Goal: Transaction & Acquisition: Purchase product/service

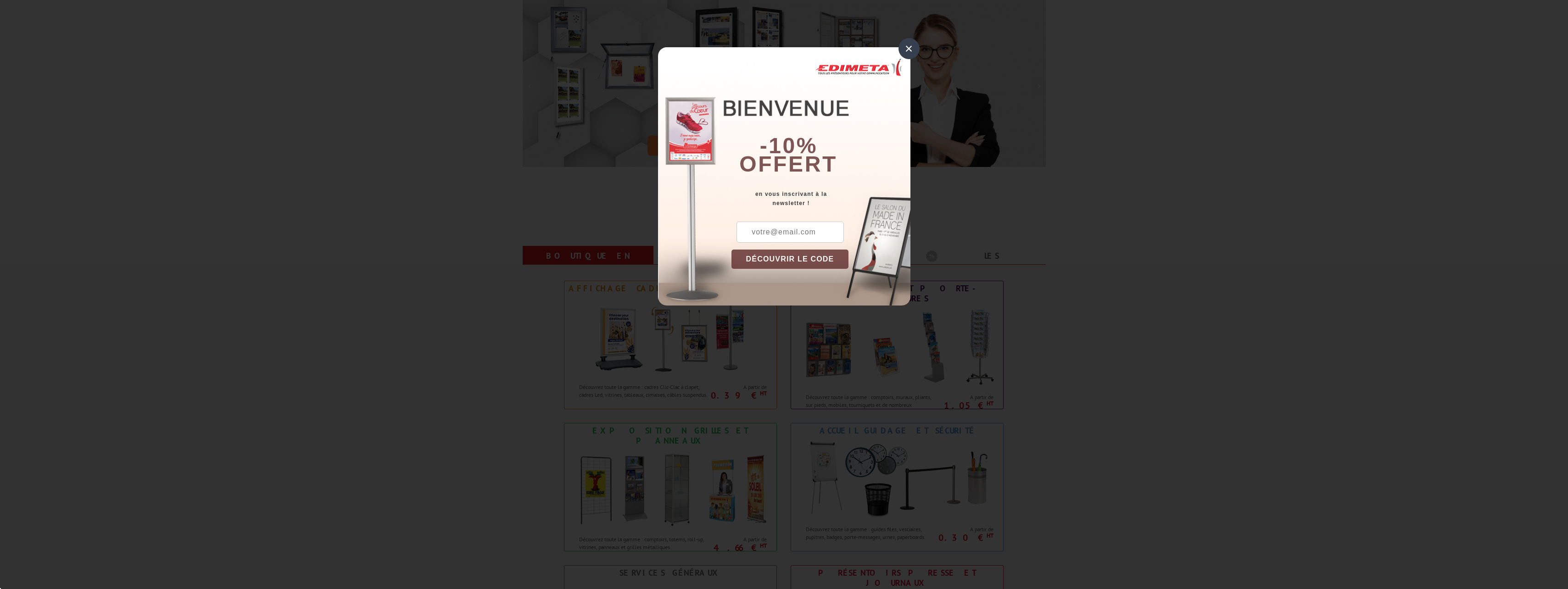
scroll to position [138, 0]
click at [1098, 257] on div "× -10% offert en vous inscrivant à la newsletter ! DÉCOUVRIR LE CODE Copier le …" at bounding box center [784, 159] width 1568 height 319
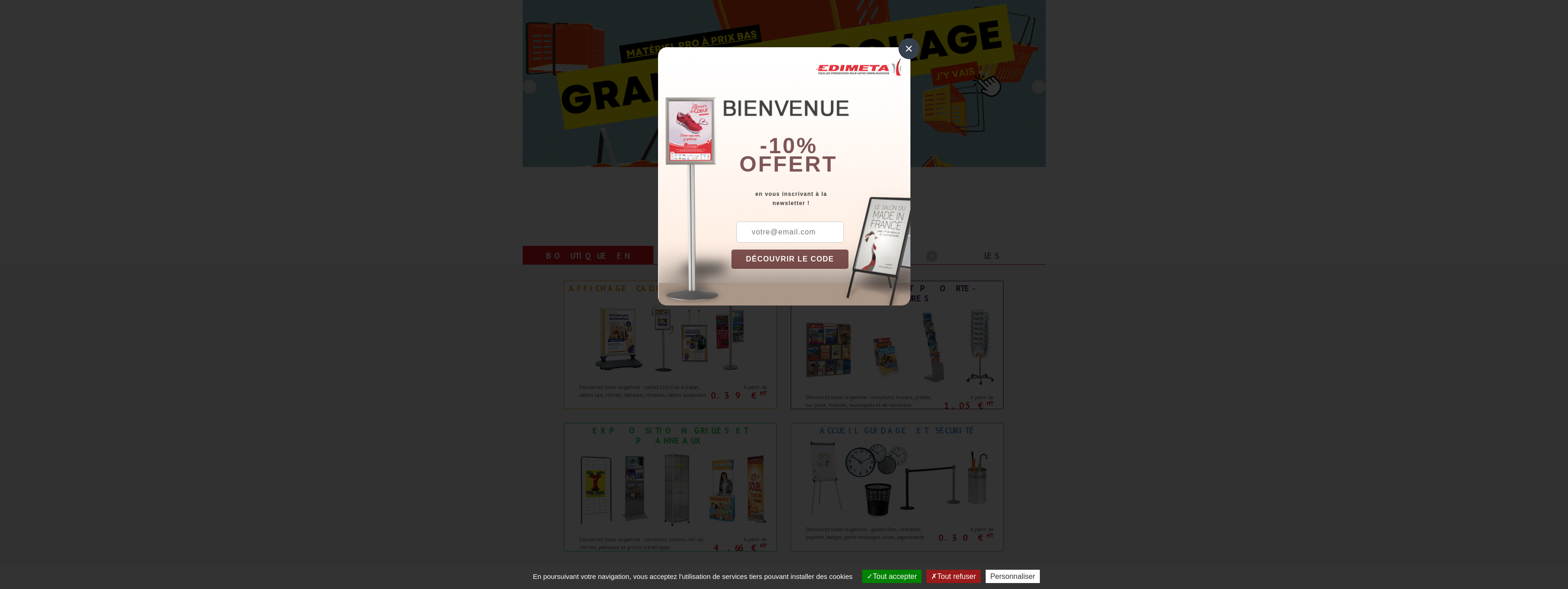
click at [797, 228] on input "text" at bounding box center [790, 232] width 108 height 22
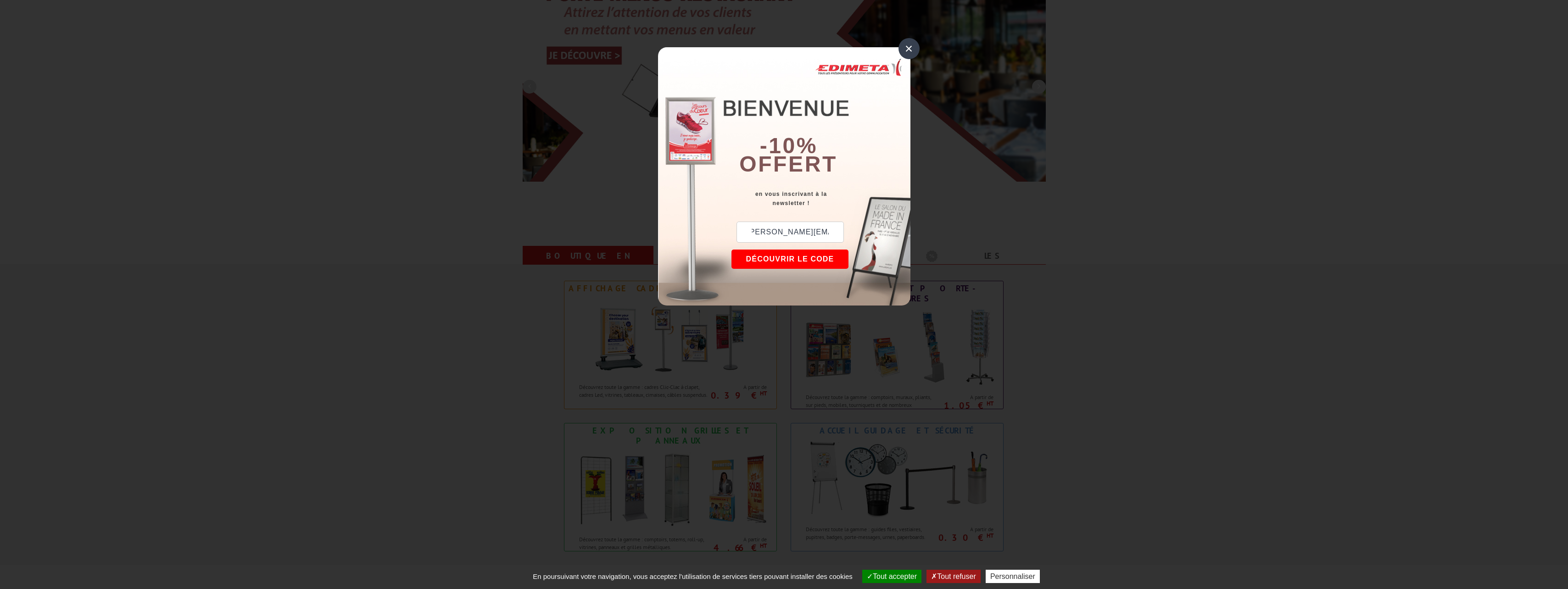
scroll to position [0, 11]
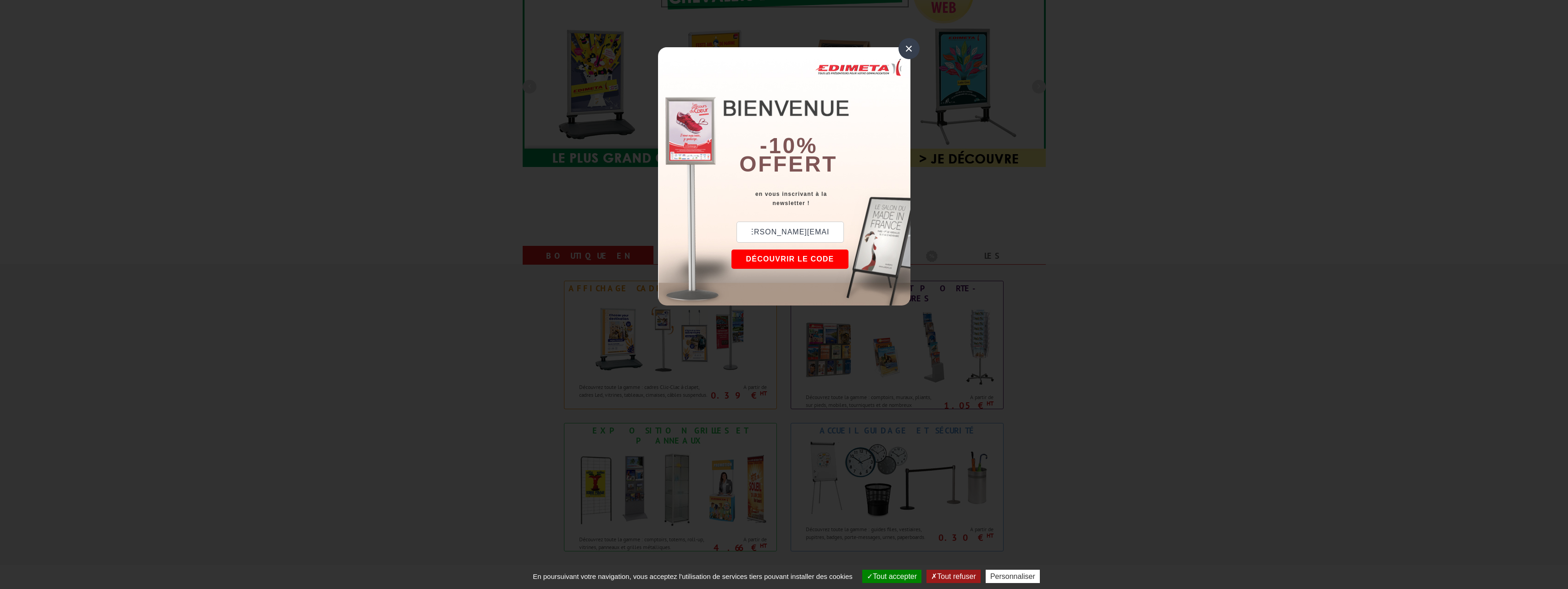
click at [751, 228] on input "o.chauveau@gmail.com" at bounding box center [790, 232] width 108 height 22
type input "o.chauveau@gmail.com"
click at [813, 258] on button "DÉCOUVRIR LE CODE" at bounding box center [790, 259] width 117 height 20
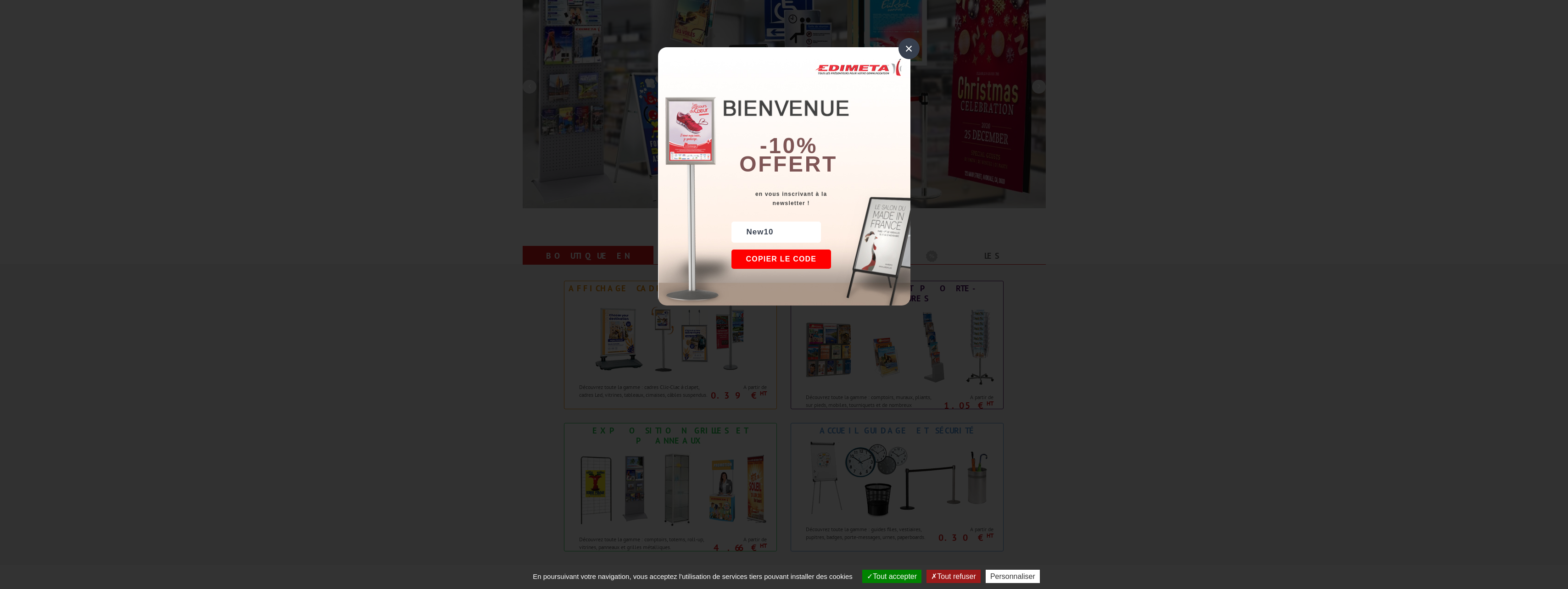
click at [911, 51] on div "×" at bounding box center [909, 49] width 22 height 22
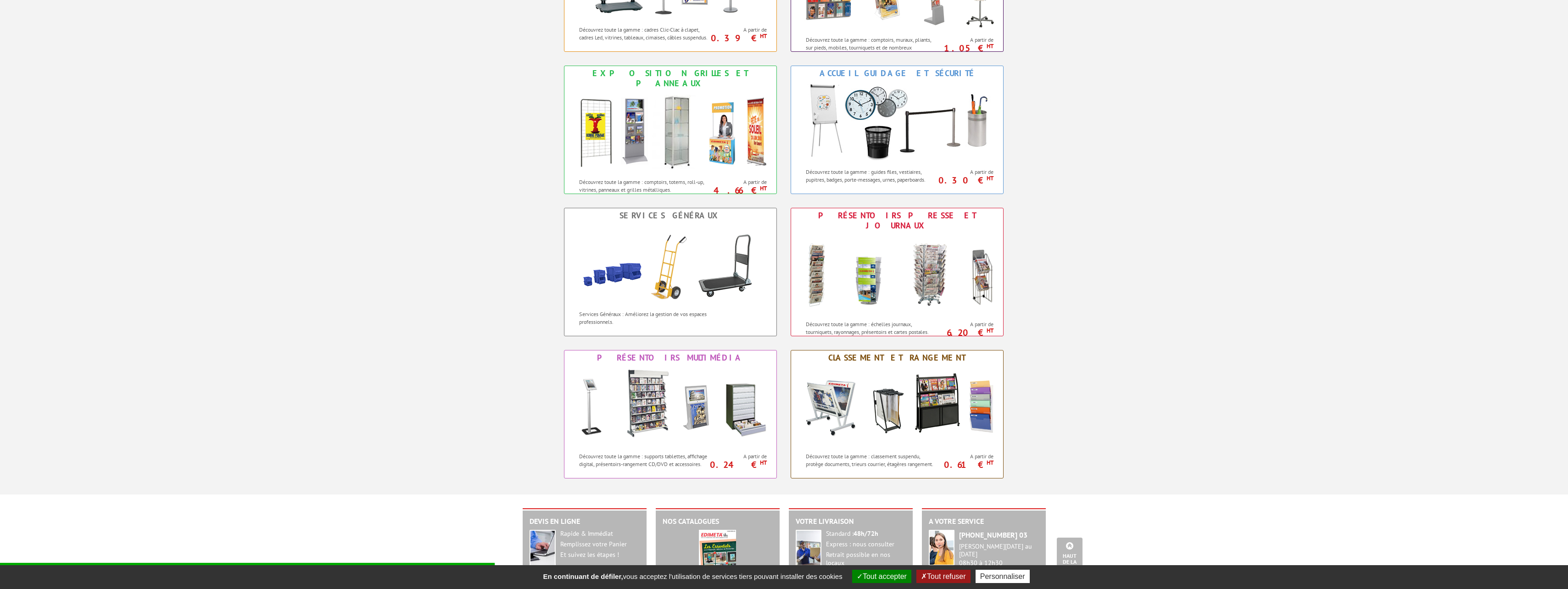
scroll to position [505, 0]
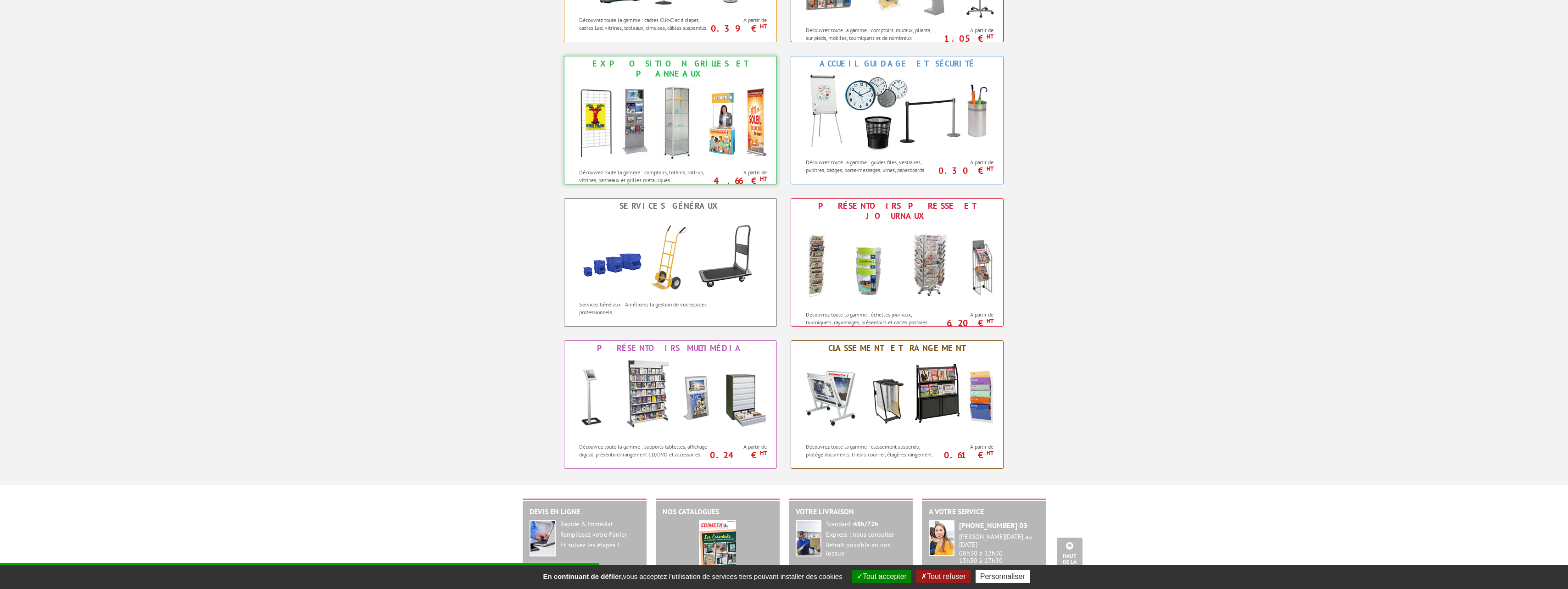
click at [680, 152] on img at bounding box center [671, 123] width 202 height 82
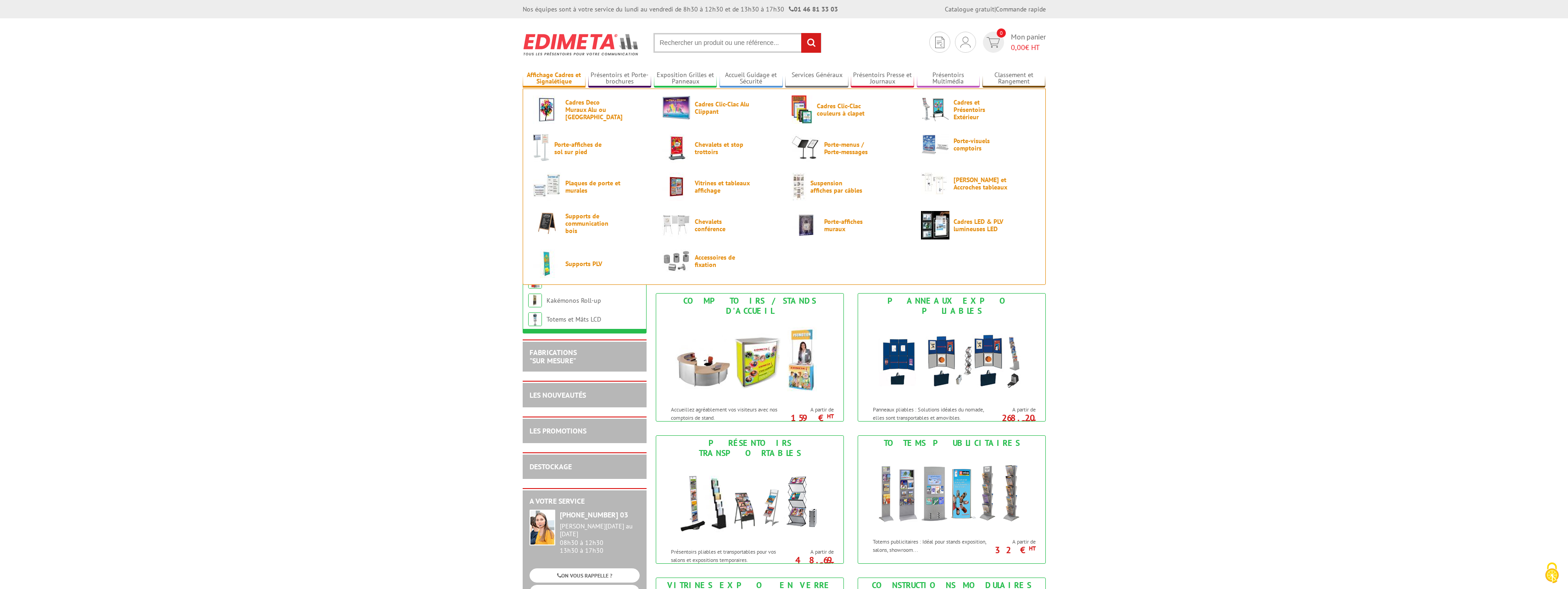
click at [555, 81] on link "Affichage Cadres et Signalétique" at bounding box center [555, 79] width 64 height 15
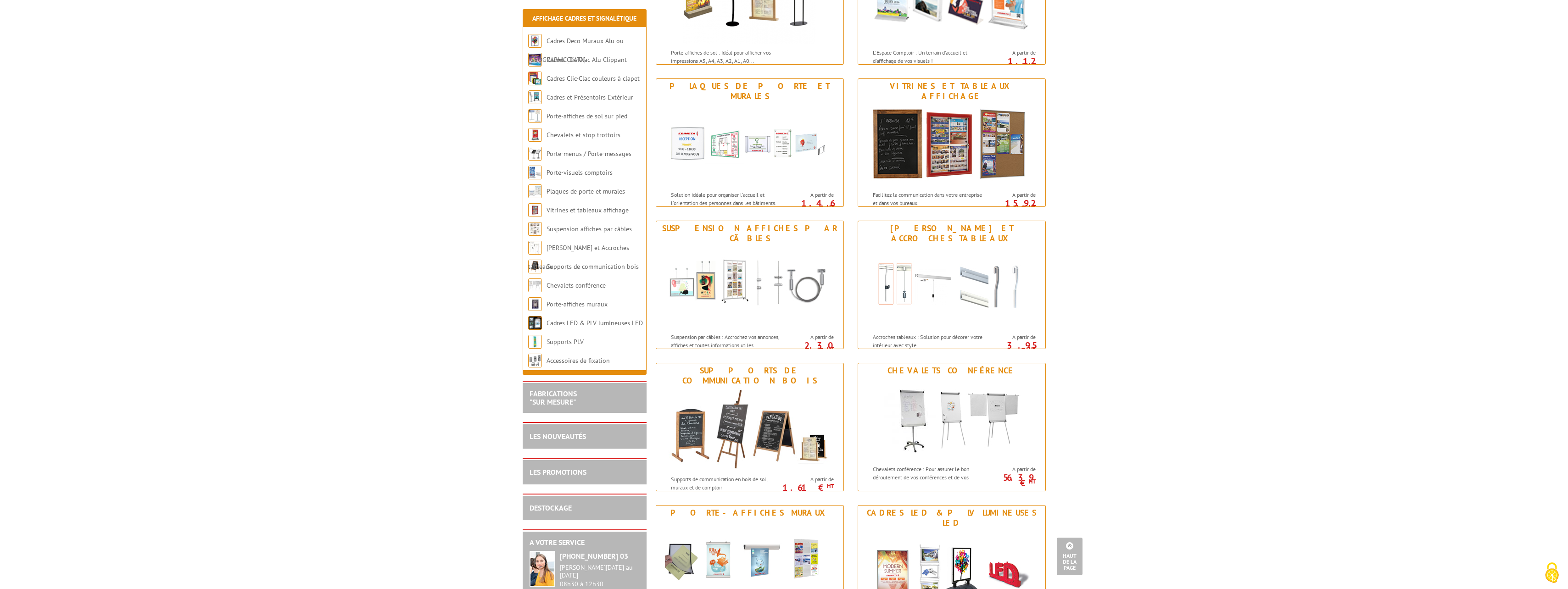
scroll to position [642, 0]
click at [939, 277] on img at bounding box center [951, 287] width 170 height 82
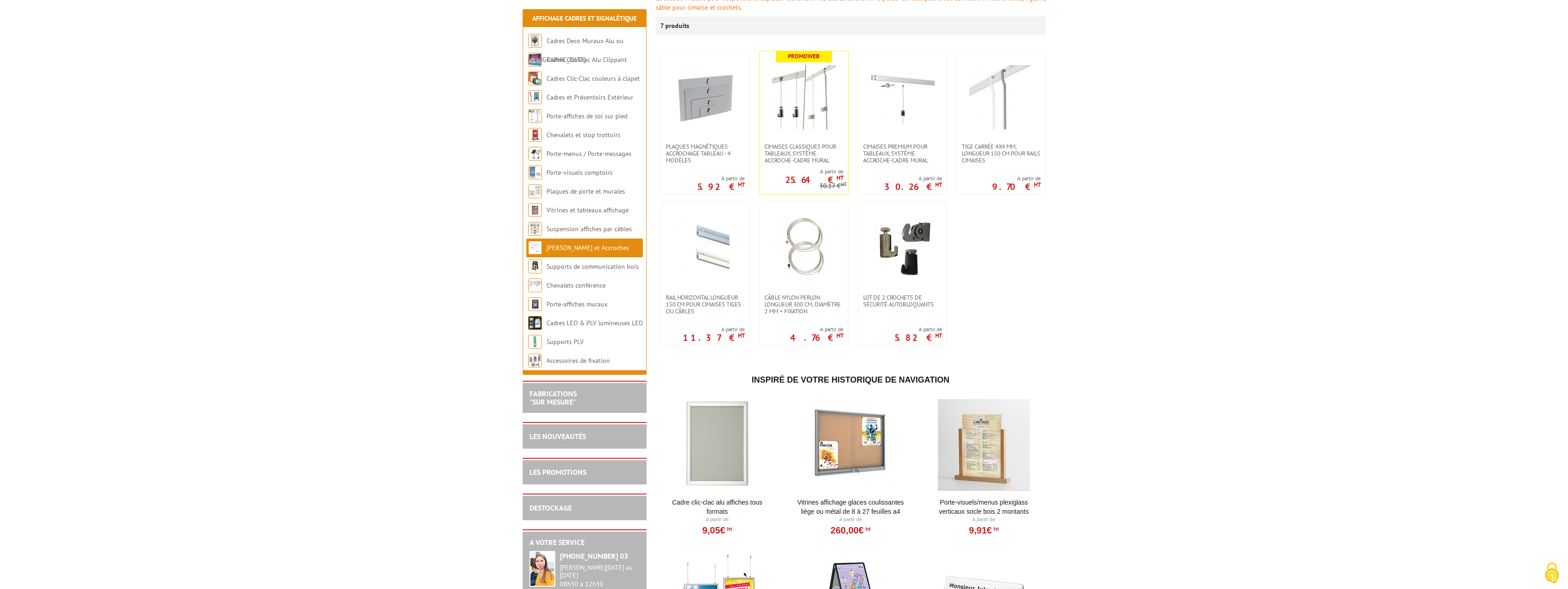
scroll to position [184, 0]
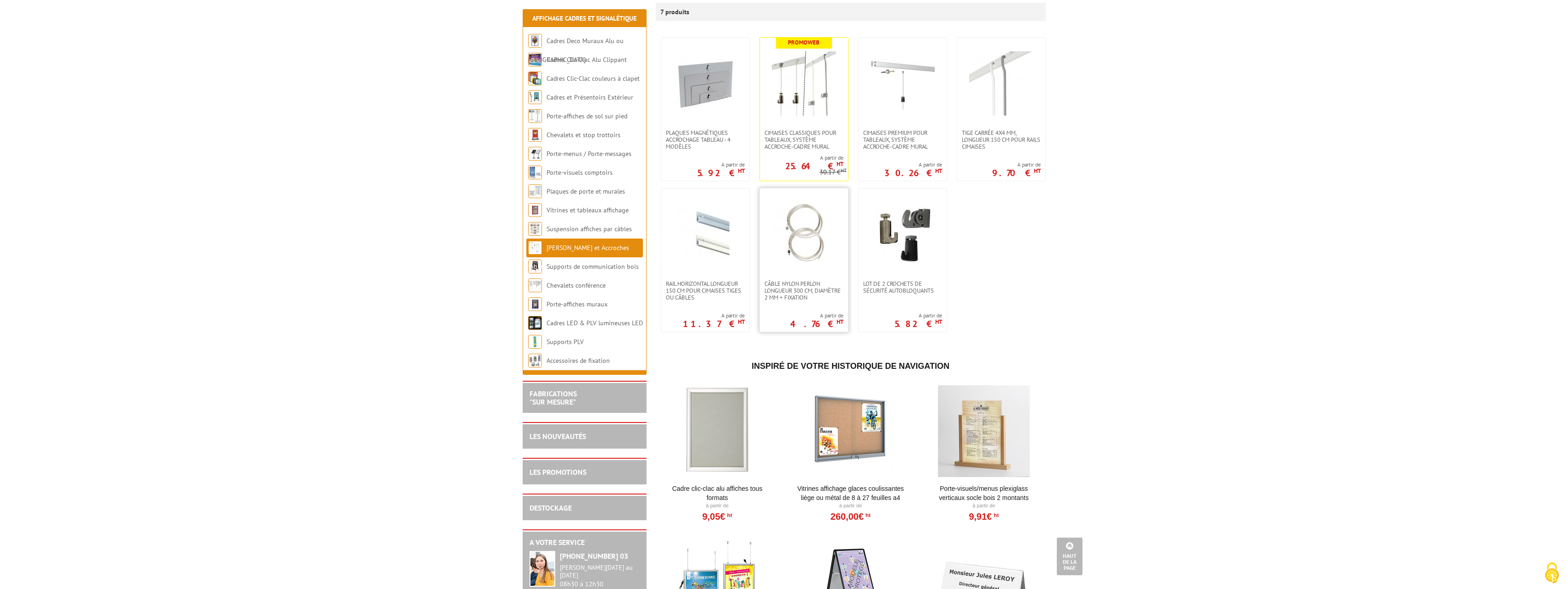
click at [811, 235] on img at bounding box center [804, 234] width 65 height 65
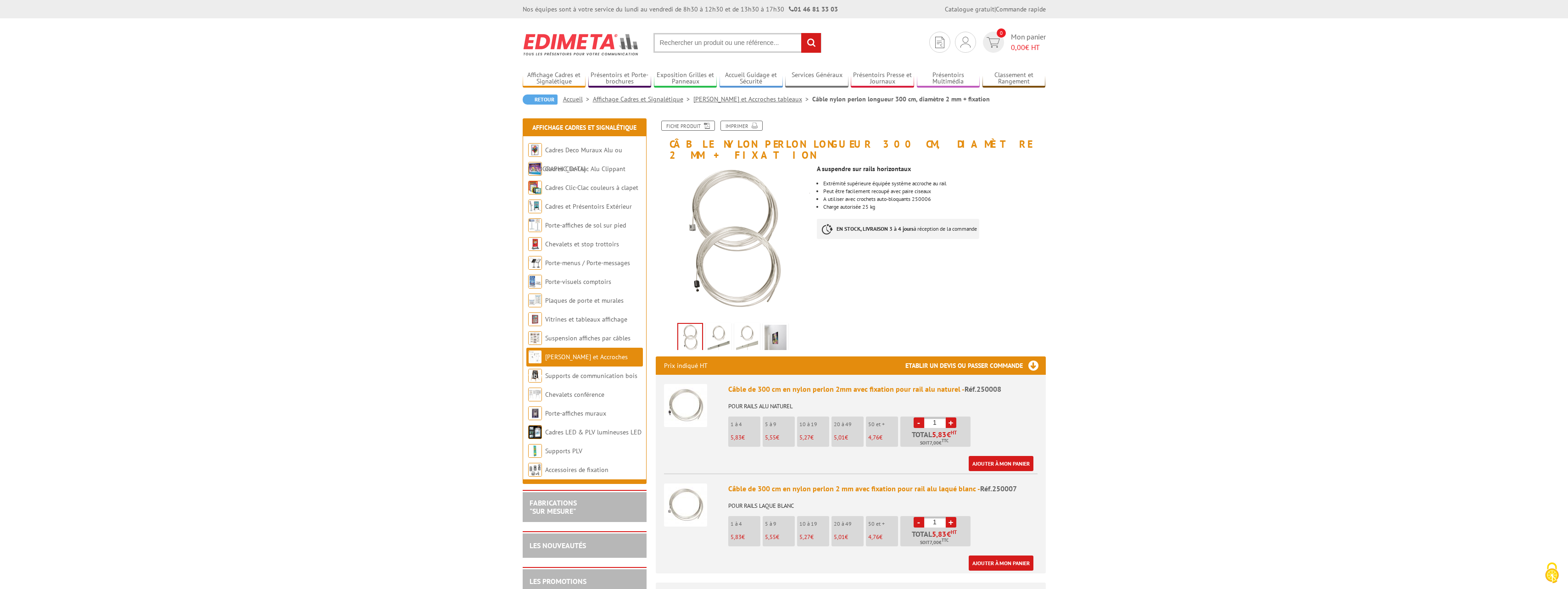
click at [727, 98] on link "[PERSON_NAME] et Accroches tableaux" at bounding box center [752, 98] width 119 height 8
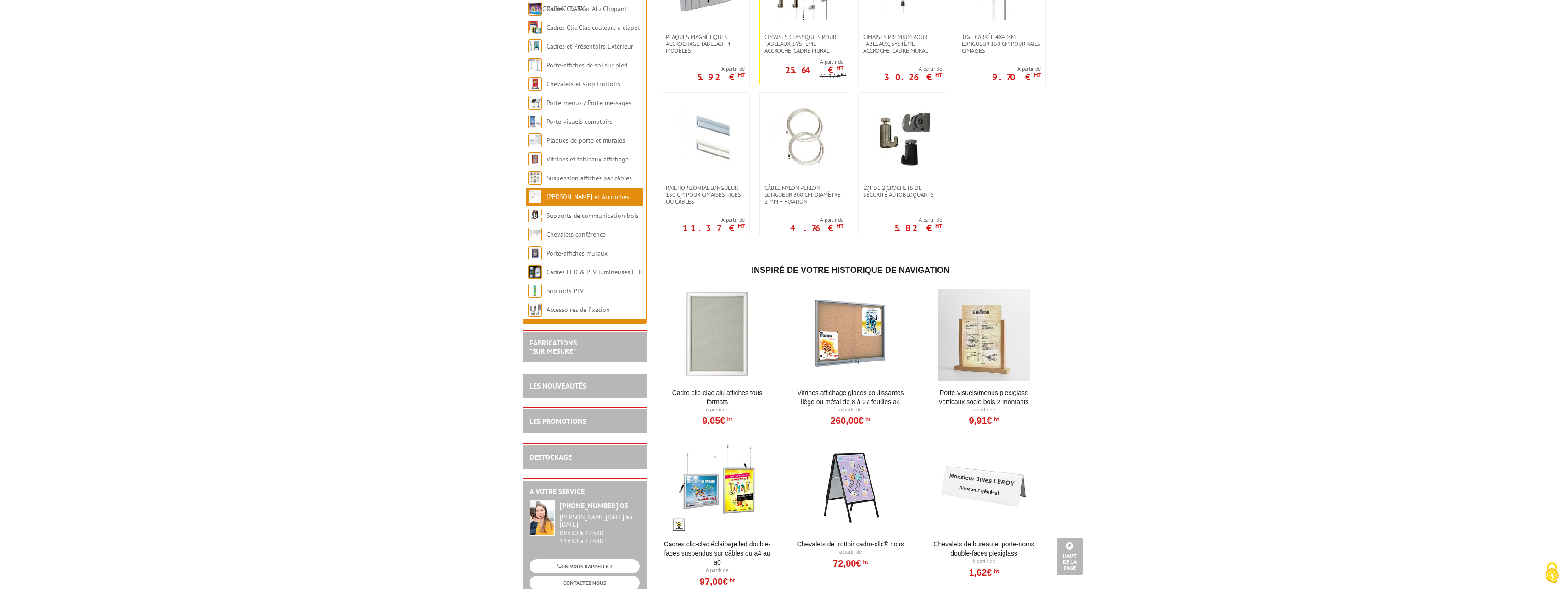
scroll to position [275, 0]
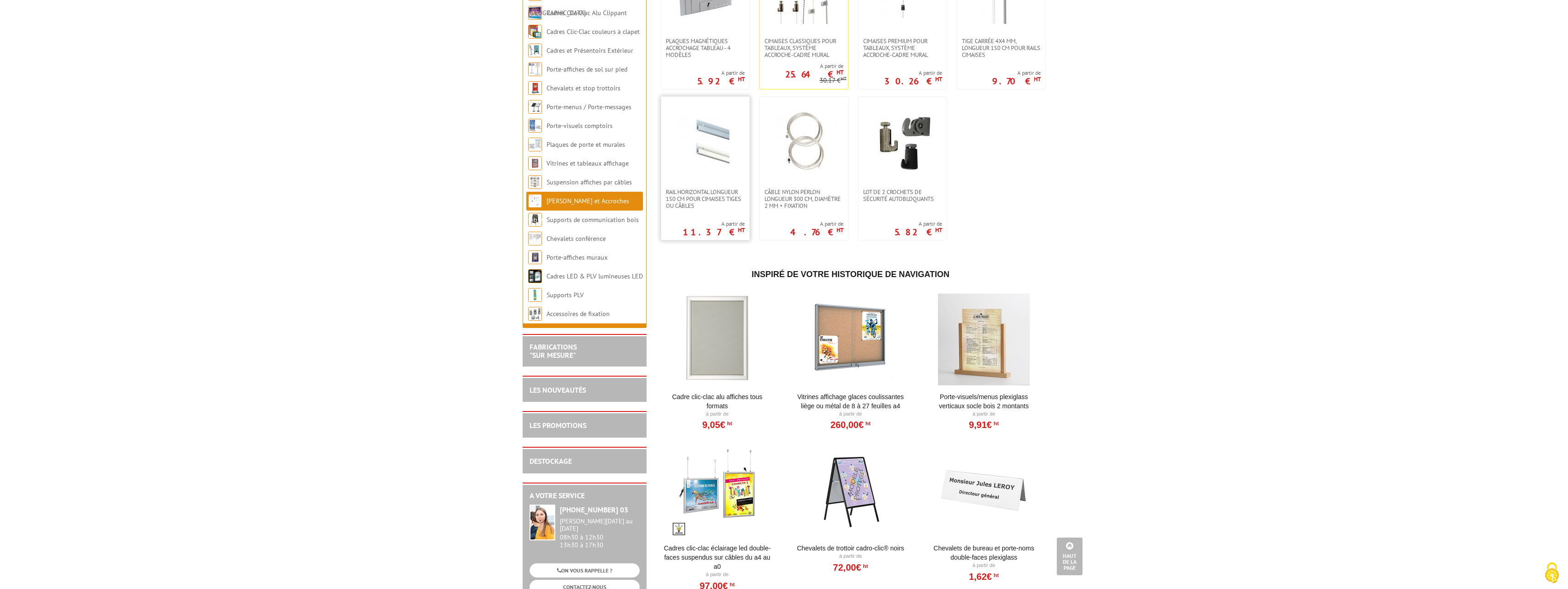
click at [708, 160] on img at bounding box center [705, 142] width 65 height 65
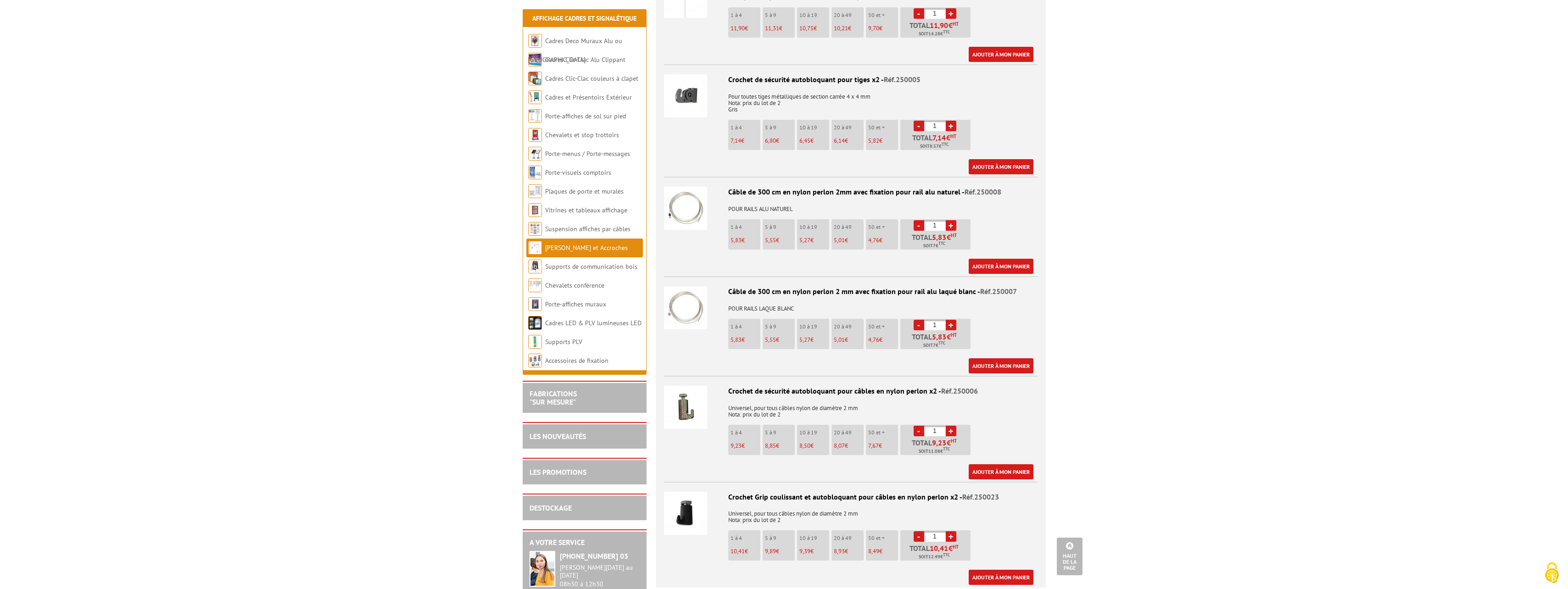
scroll to position [734, 0]
click at [689, 309] on img at bounding box center [686, 308] width 43 height 43
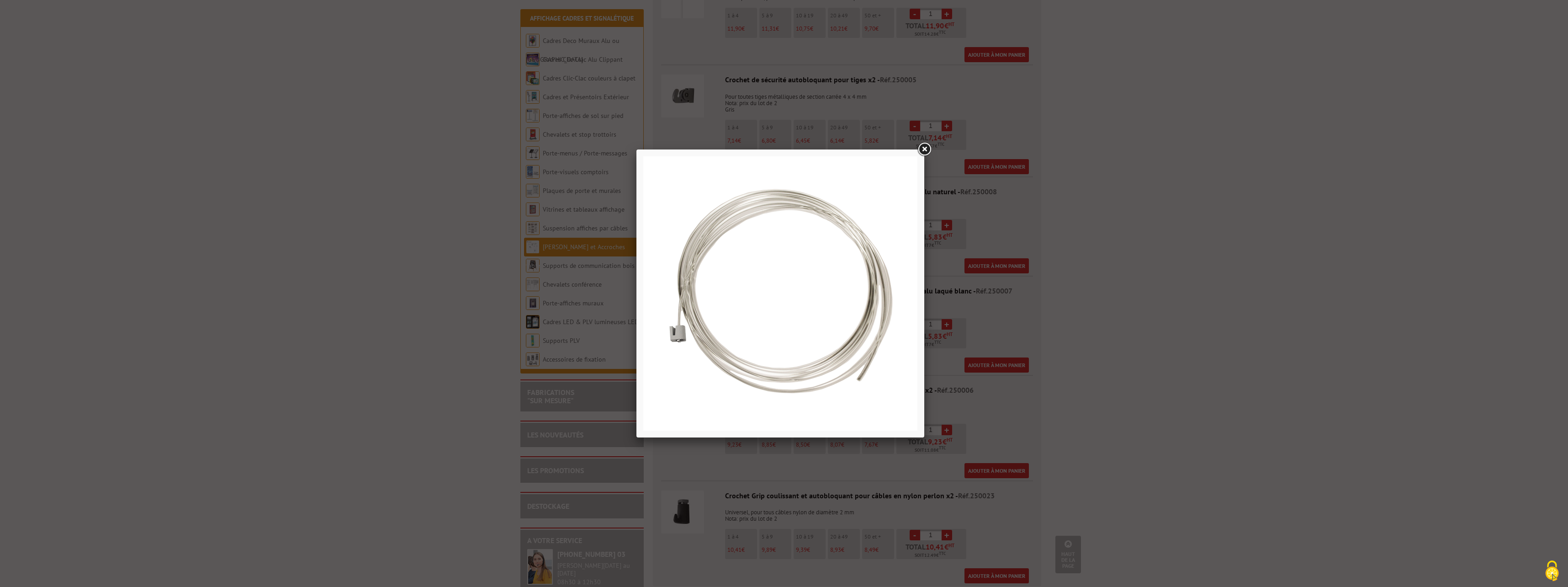
click at [924, 147] on link at bounding box center [924, 149] width 17 height 17
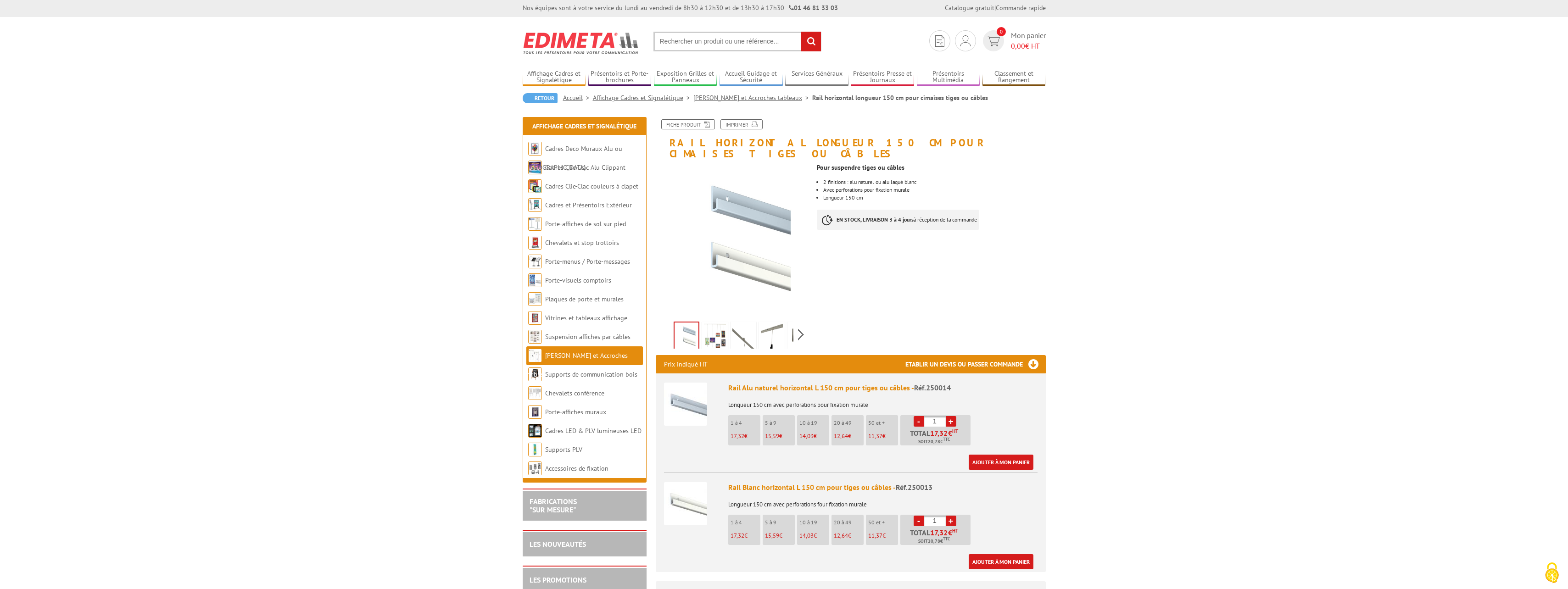
scroll to position [0, 0]
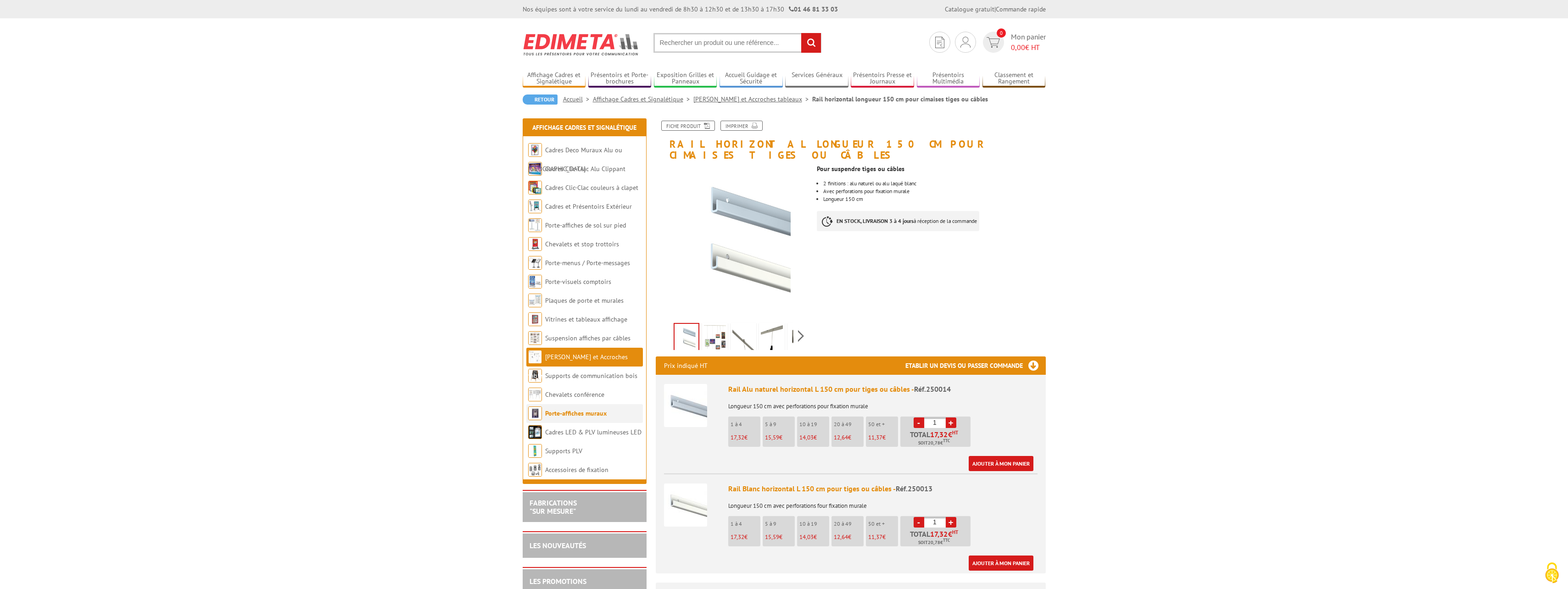
click at [574, 416] on link "Porte-affiches muraux" at bounding box center [576, 413] width 62 height 8
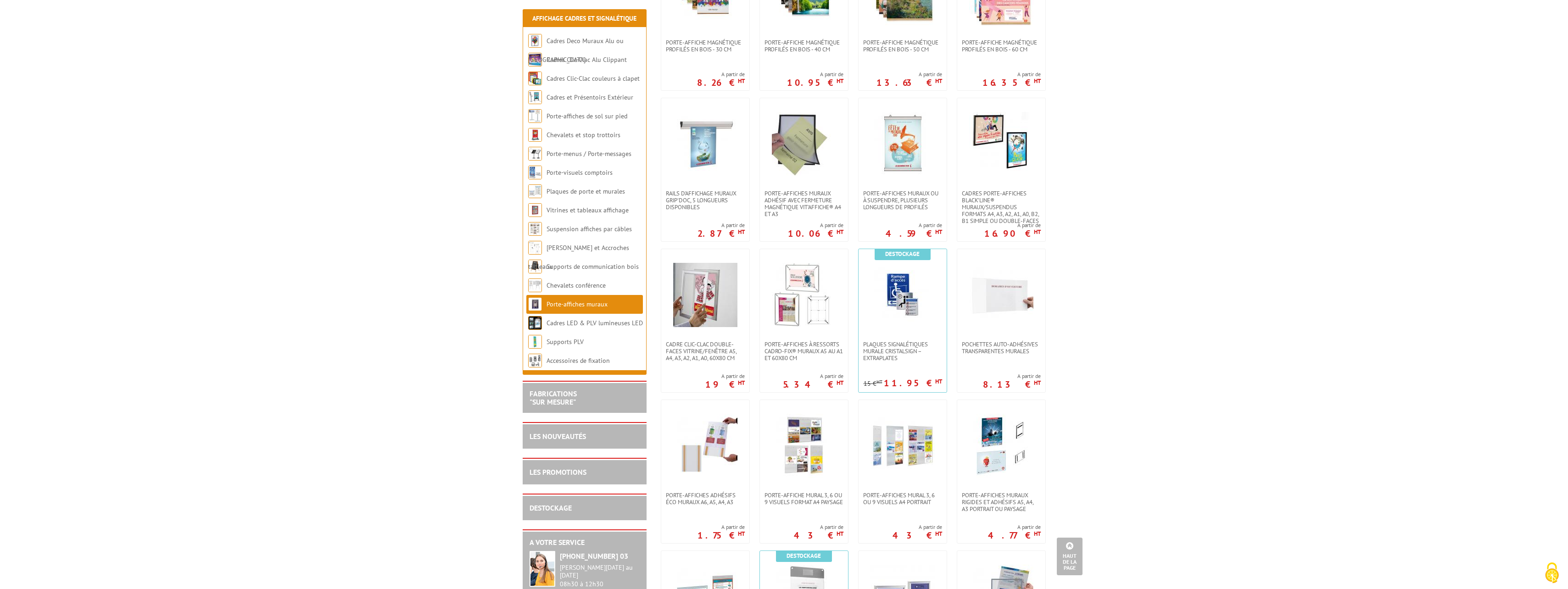
scroll to position [275, 0]
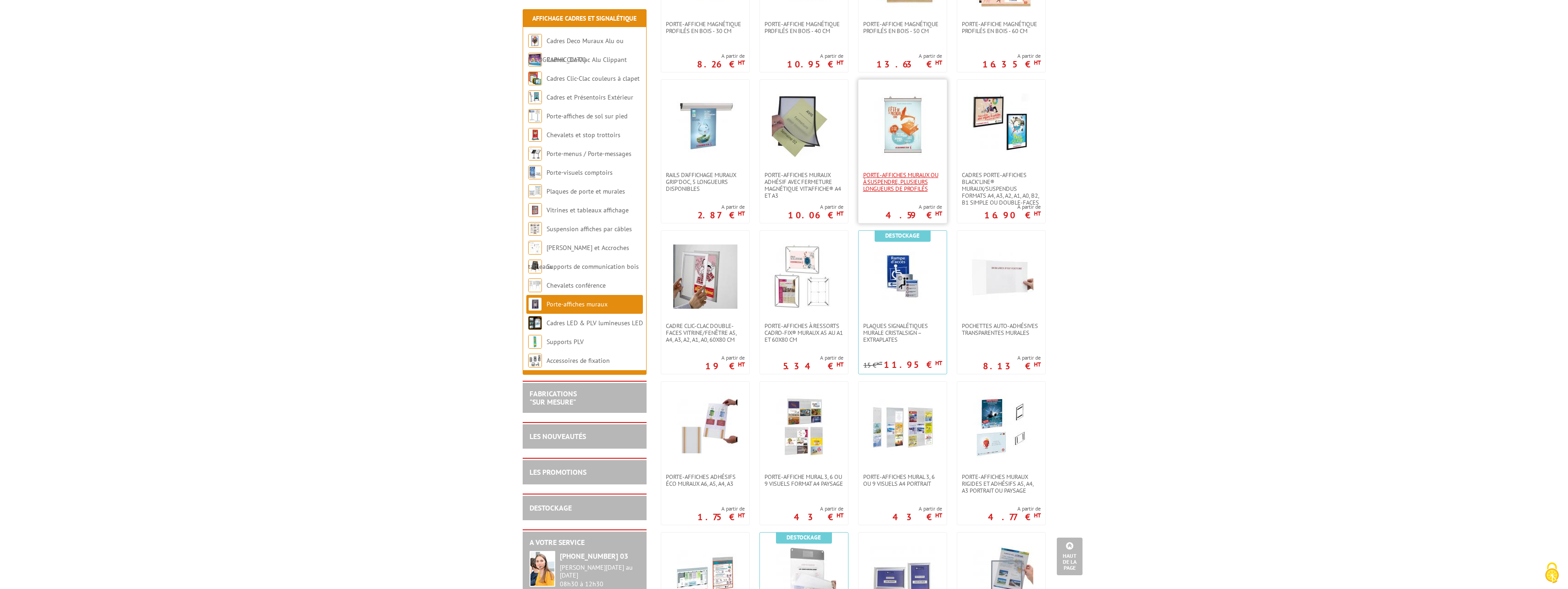
click at [895, 183] on span "Porte-affiches muraux ou à suspendre, plusieurs longueurs de profilés" at bounding box center [903, 182] width 79 height 21
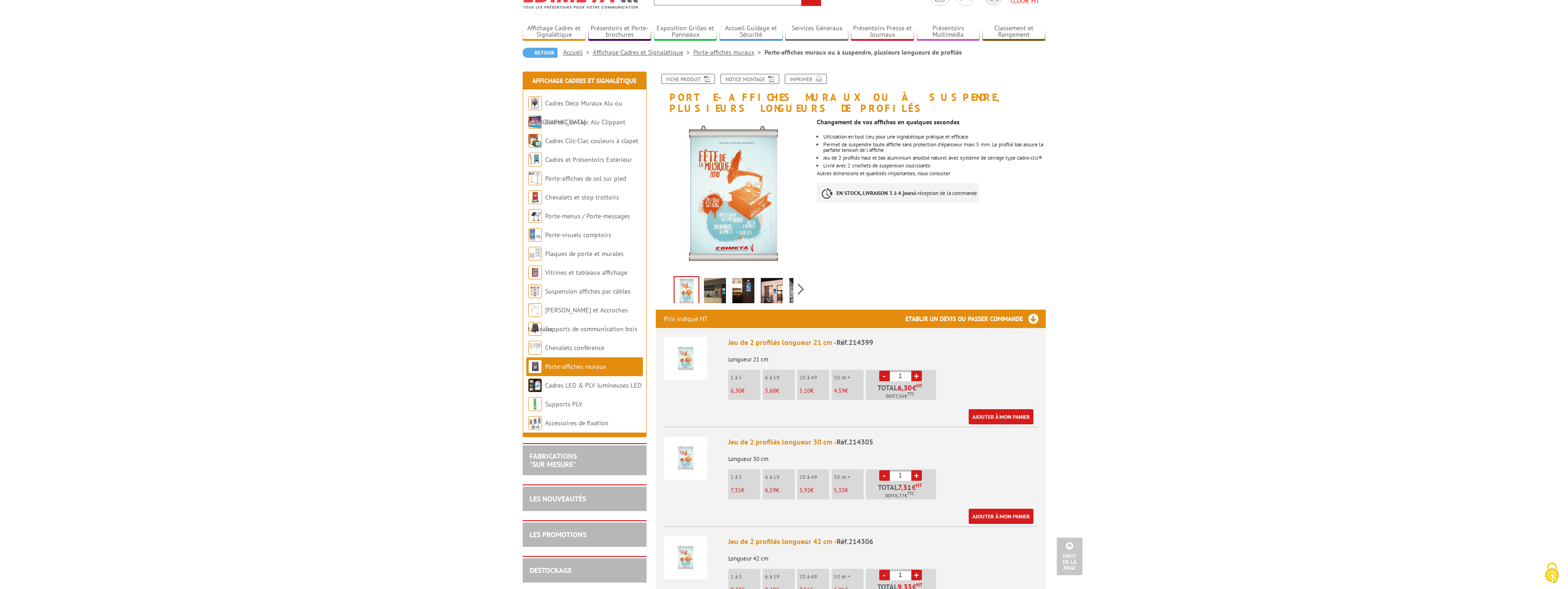
scroll to position [46, 0]
click at [718, 282] on img at bounding box center [716, 293] width 22 height 28
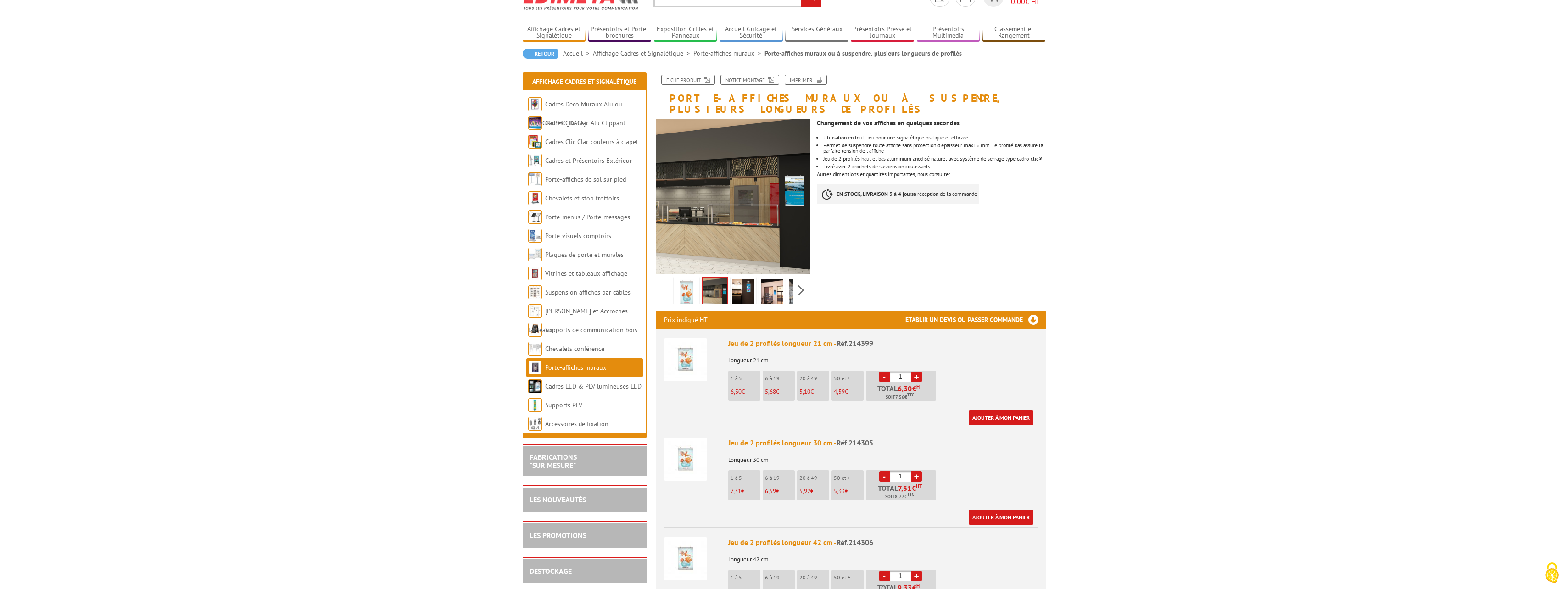
click at [737, 282] on img at bounding box center [744, 293] width 22 height 28
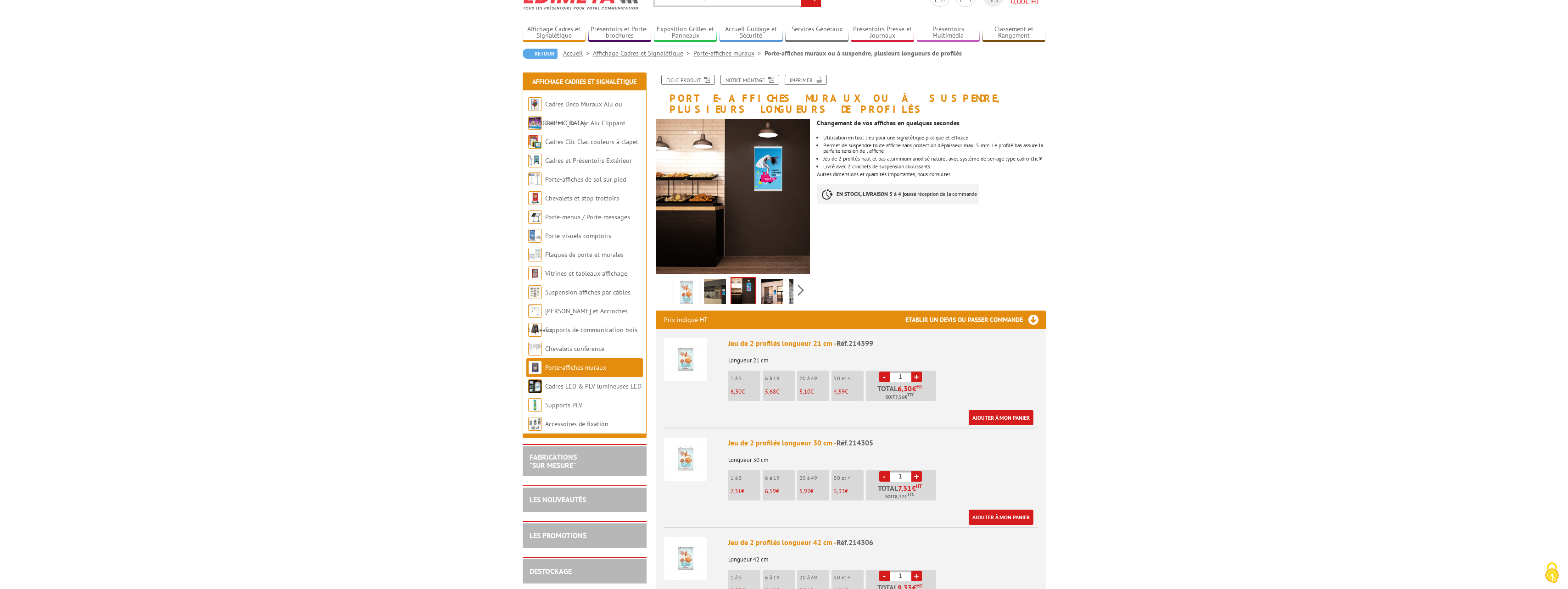
click at [771, 281] on img at bounding box center [772, 293] width 22 height 28
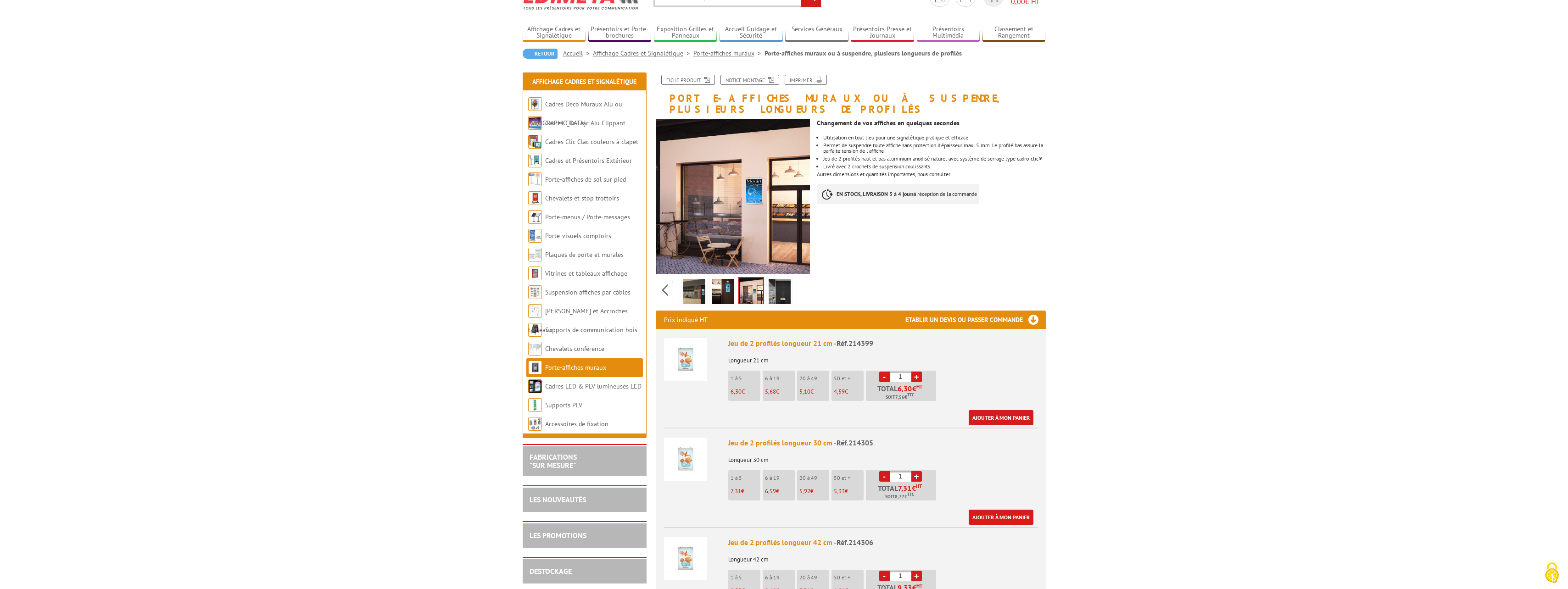
click at [798, 280] on div "Previous Next" at bounding box center [732, 289] width 155 height 32
click at [727, 287] on img at bounding box center [723, 293] width 22 height 28
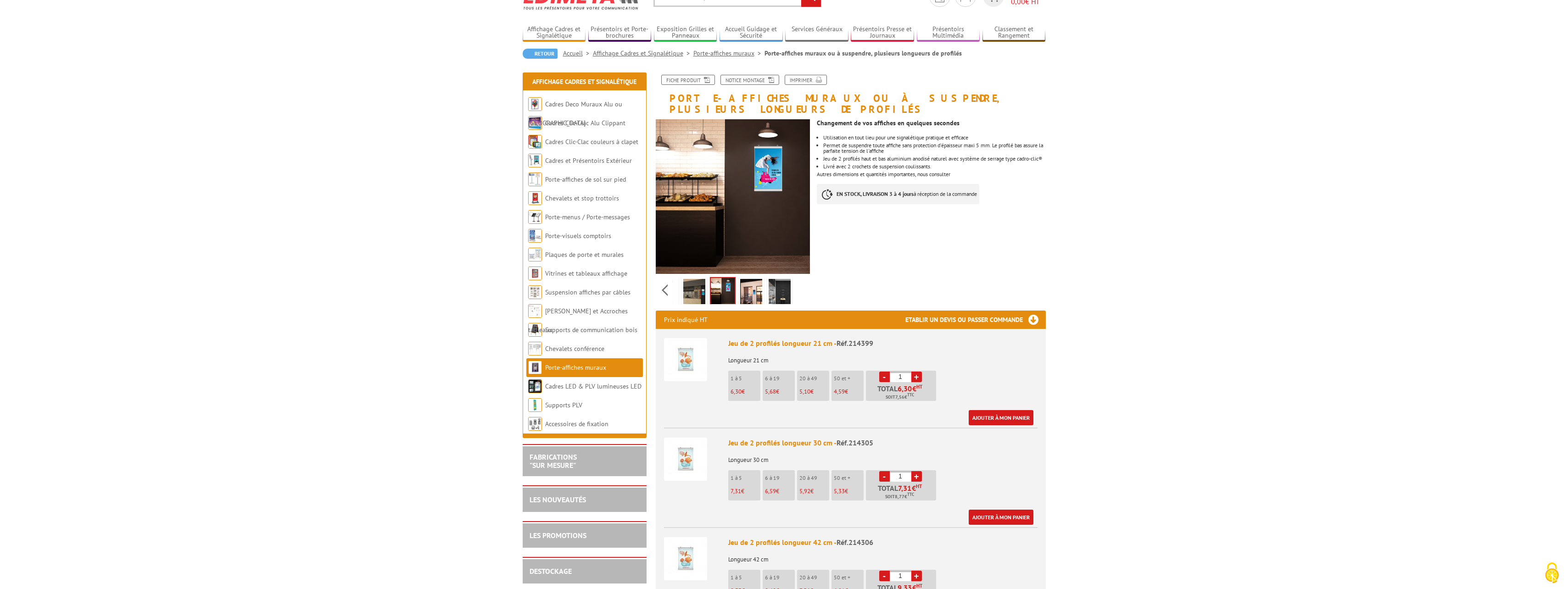
click at [750, 286] on img at bounding box center [751, 293] width 22 height 28
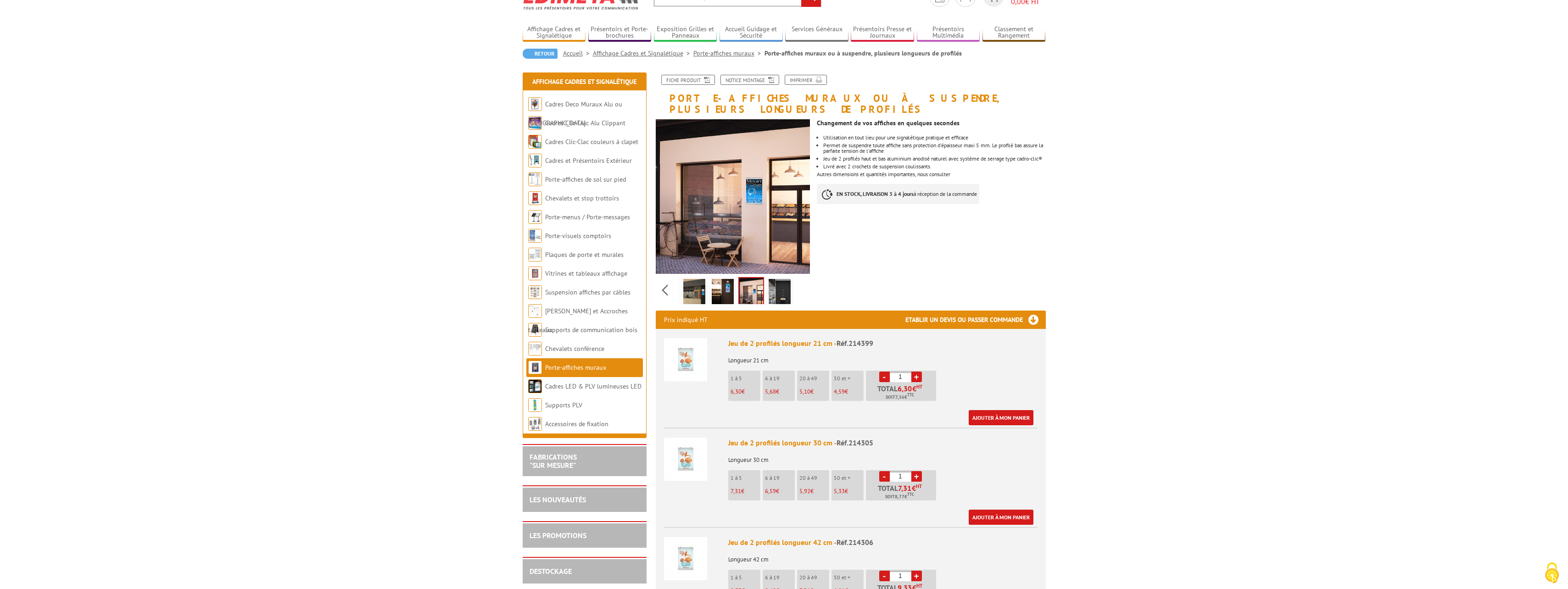
click at [780, 287] on img at bounding box center [780, 293] width 22 height 28
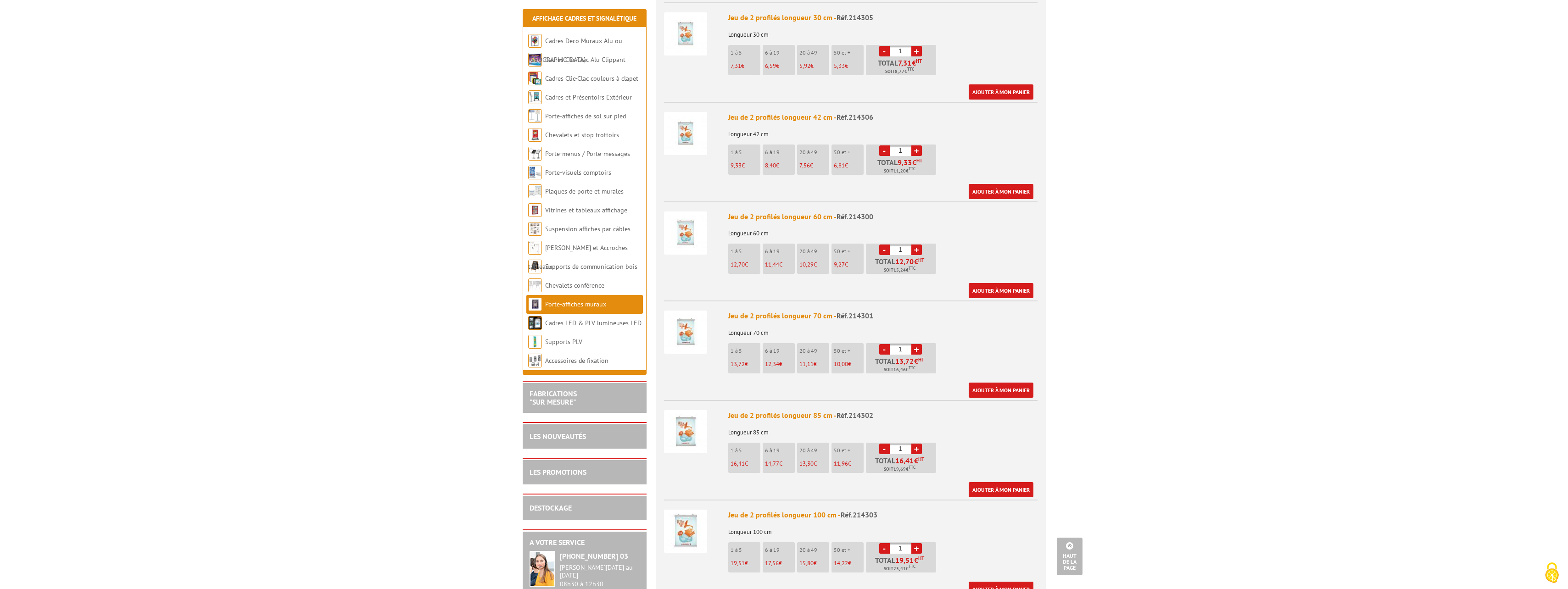
scroll to position [505, 0]
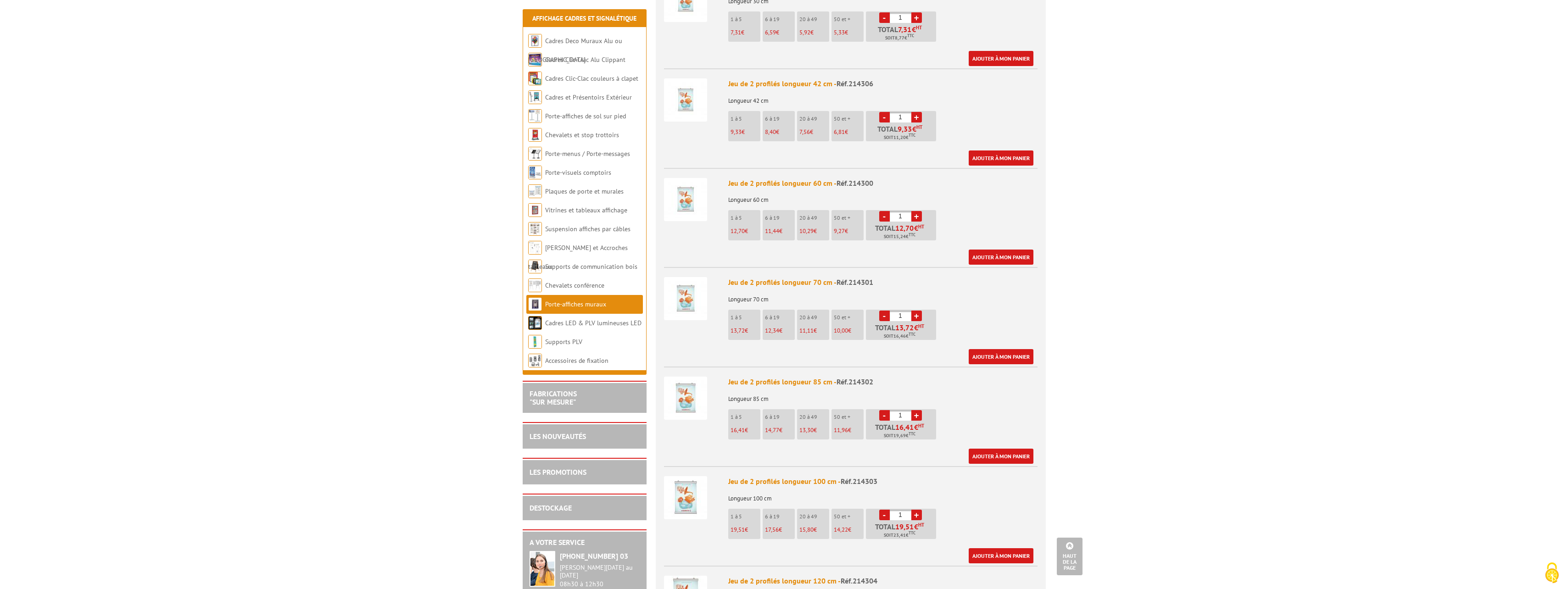
click at [689, 390] on img at bounding box center [686, 398] width 43 height 43
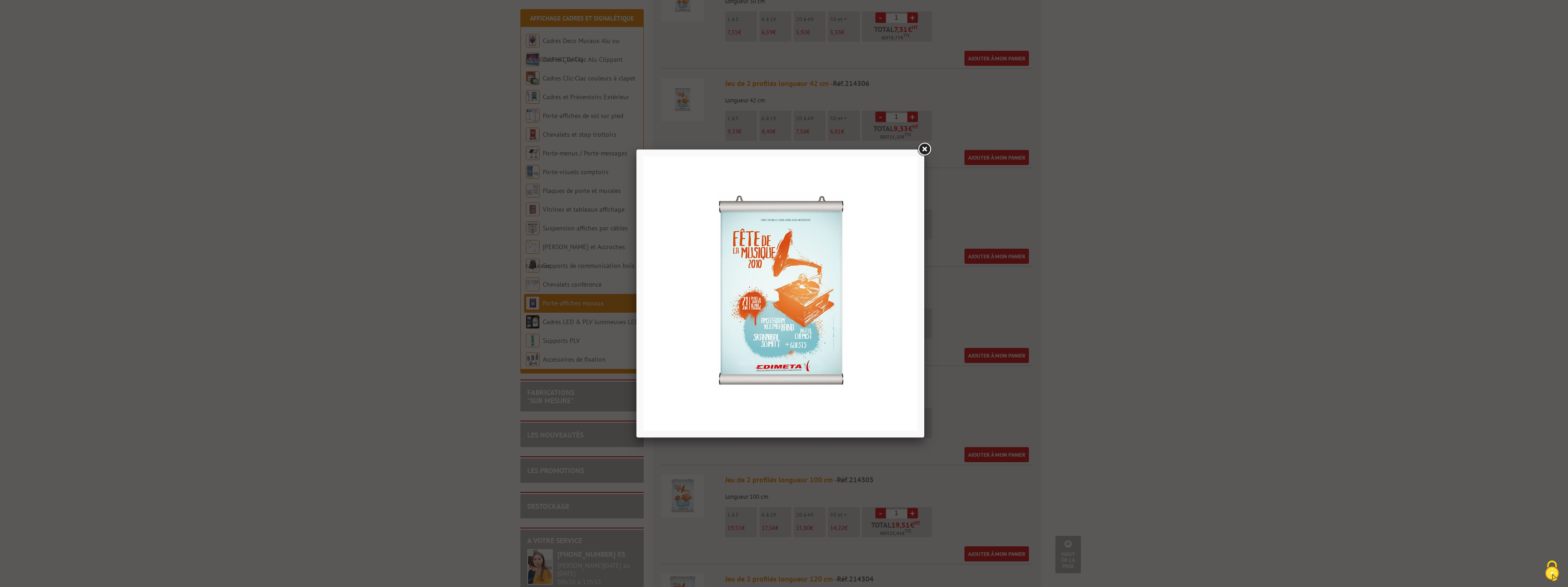
click at [924, 148] on link at bounding box center [924, 149] width 17 height 17
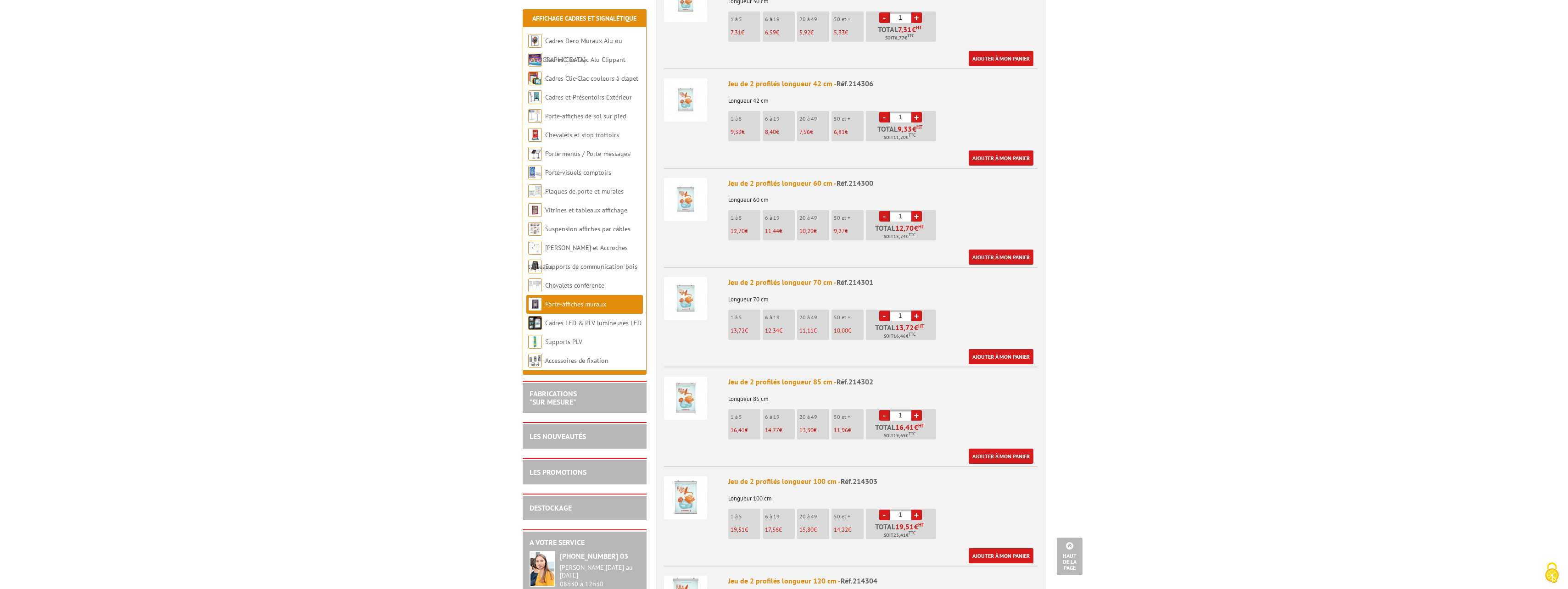
click at [917, 410] on link "+" at bounding box center [916, 415] width 10 height 10
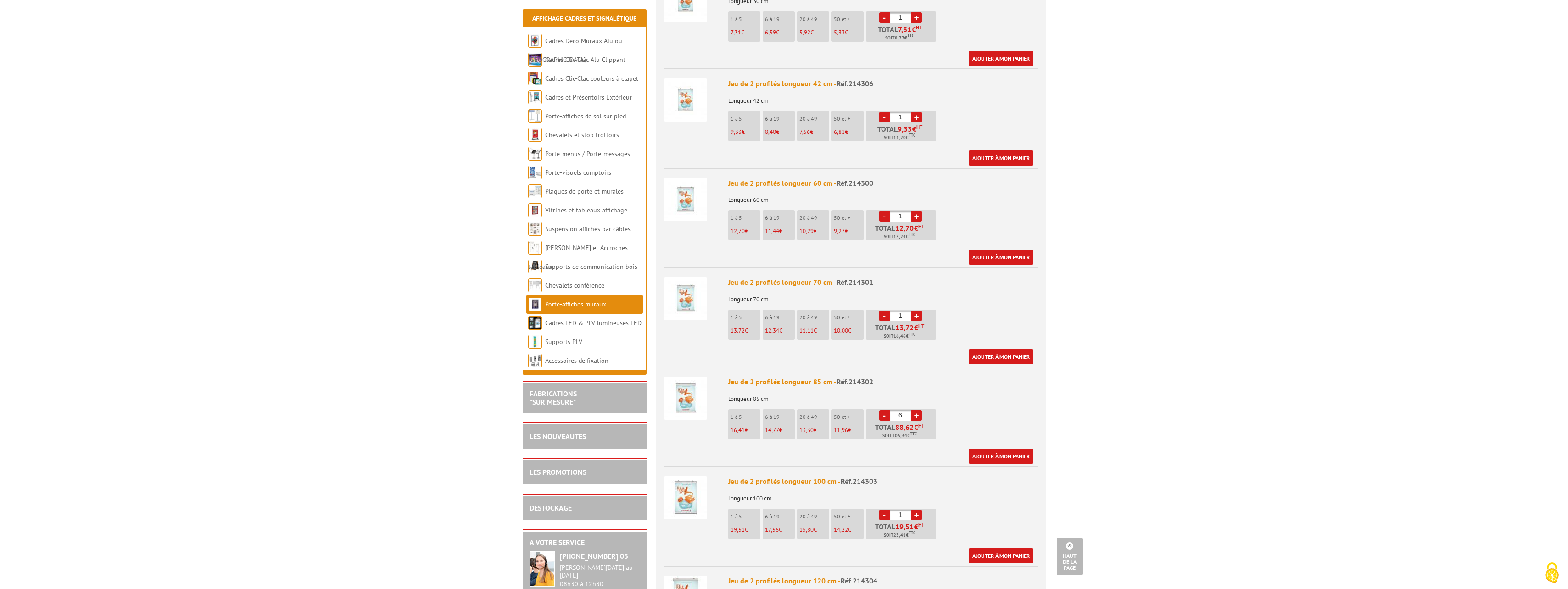
click at [917, 410] on link "+" at bounding box center [916, 415] width 10 height 10
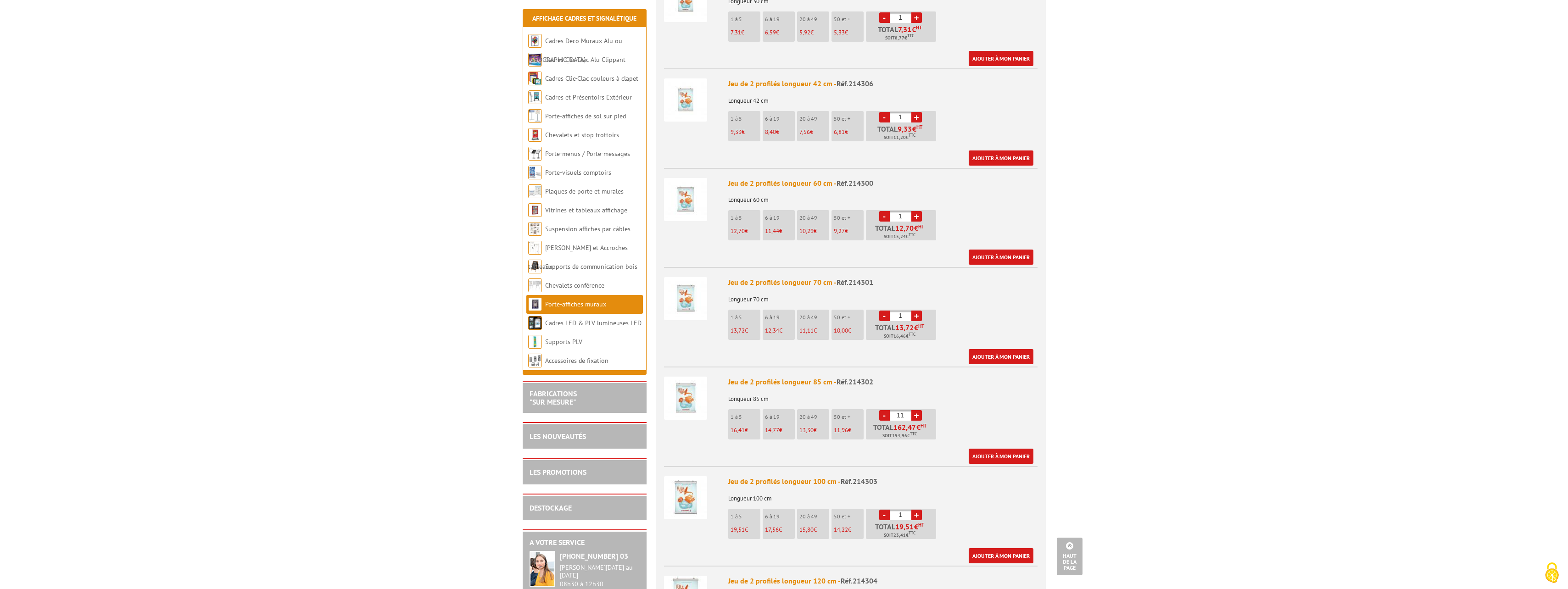
click at [917, 410] on link "+" at bounding box center [916, 415] width 10 height 10
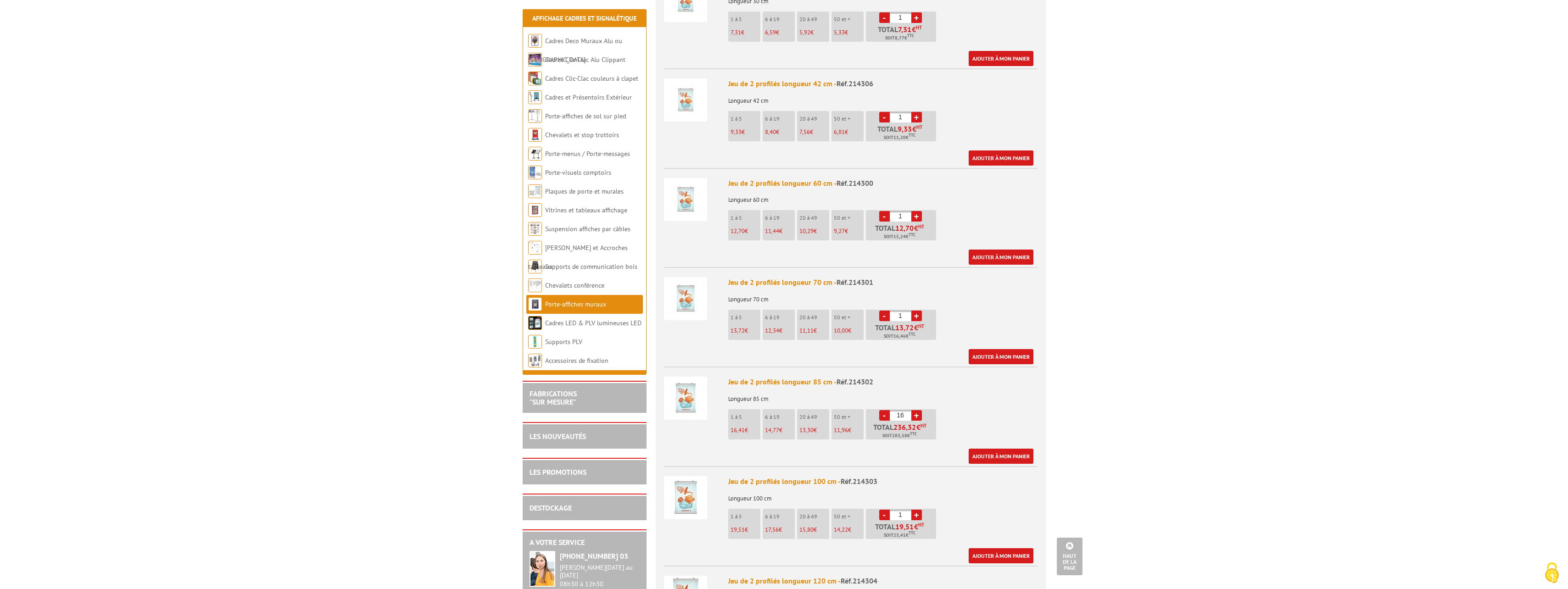
click at [917, 410] on link "+" at bounding box center [916, 415] width 10 height 10
type input "19"
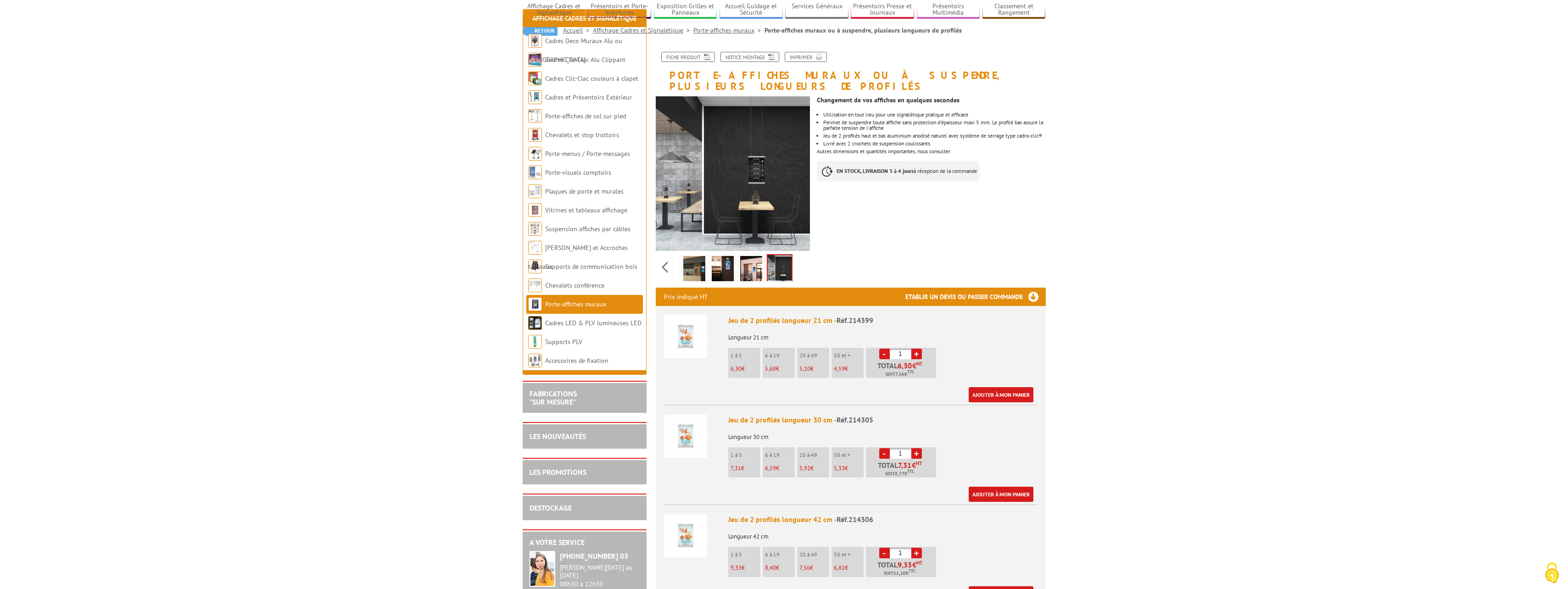
scroll to position [0, 0]
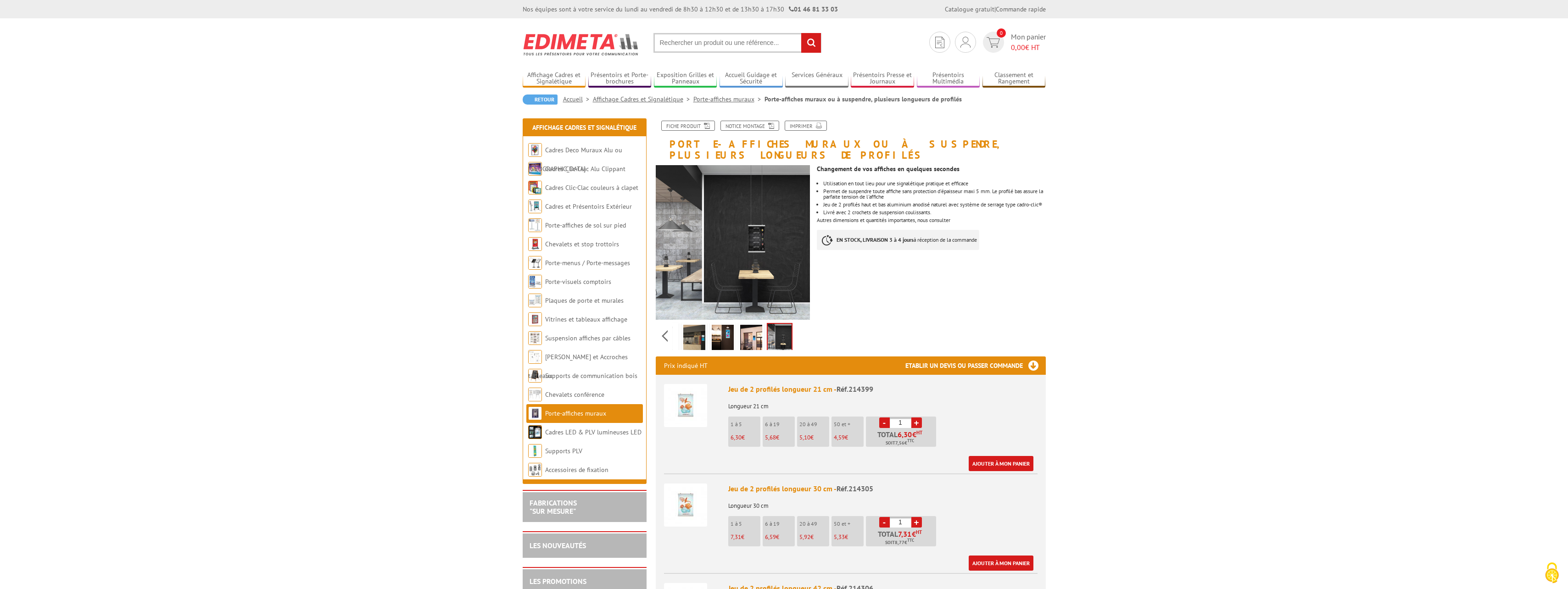
click at [725, 99] on link "Porte-affiches muraux" at bounding box center [729, 98] width 71 height 8
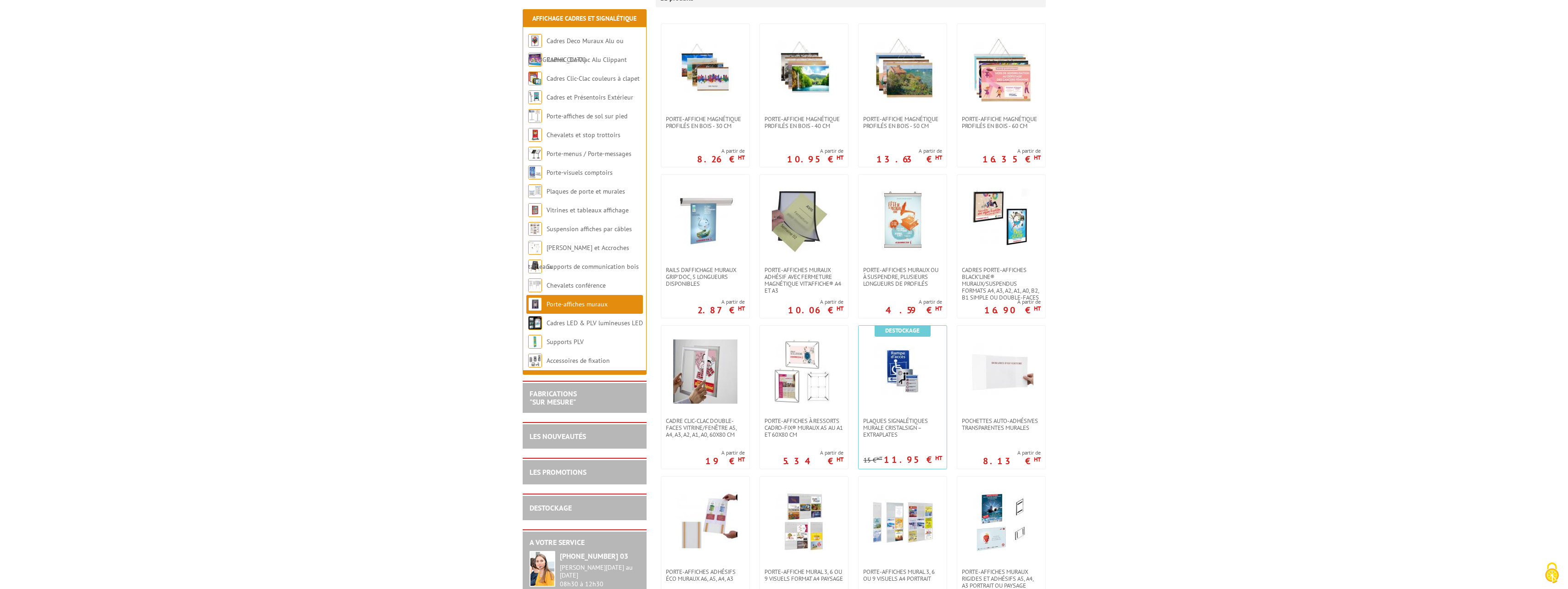
scroll to position [184, 0]
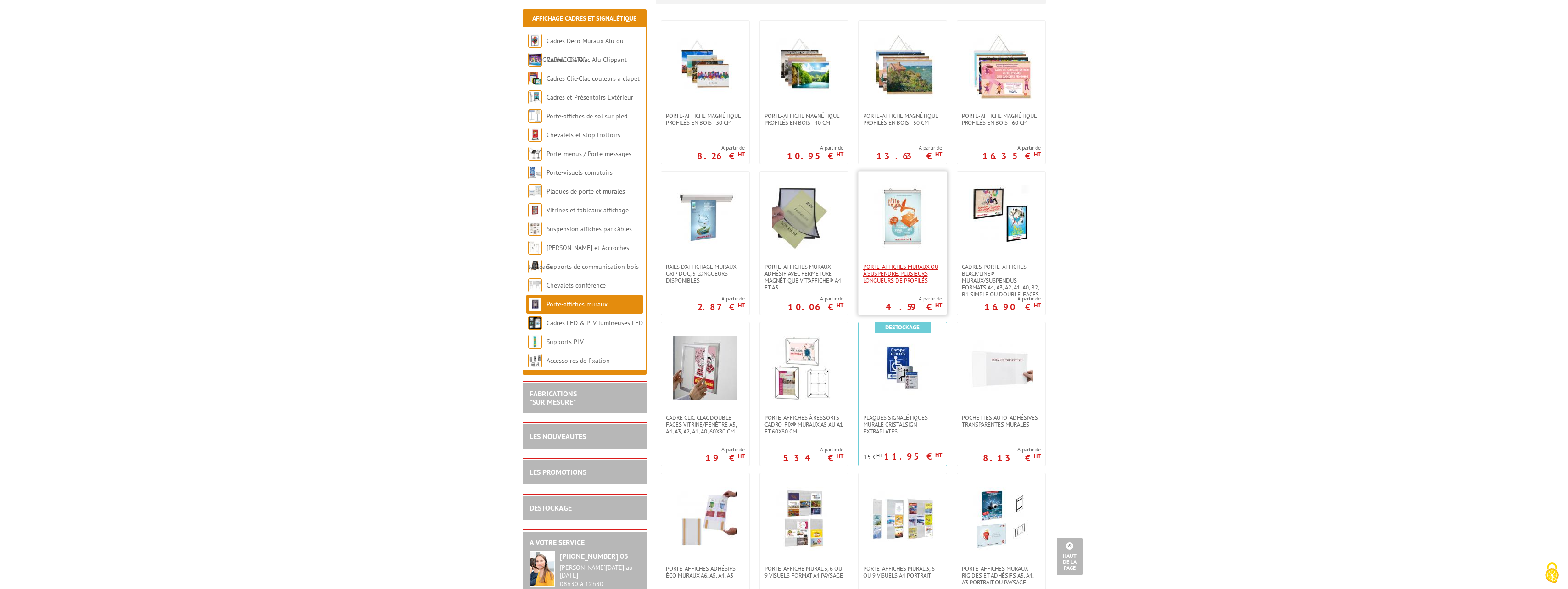
click at [916, 282] on span "Porte-affiches muraux ou à suspendre, plusieurs longueurs de profilés" at bounding box center [903, 273] width 79 height 21
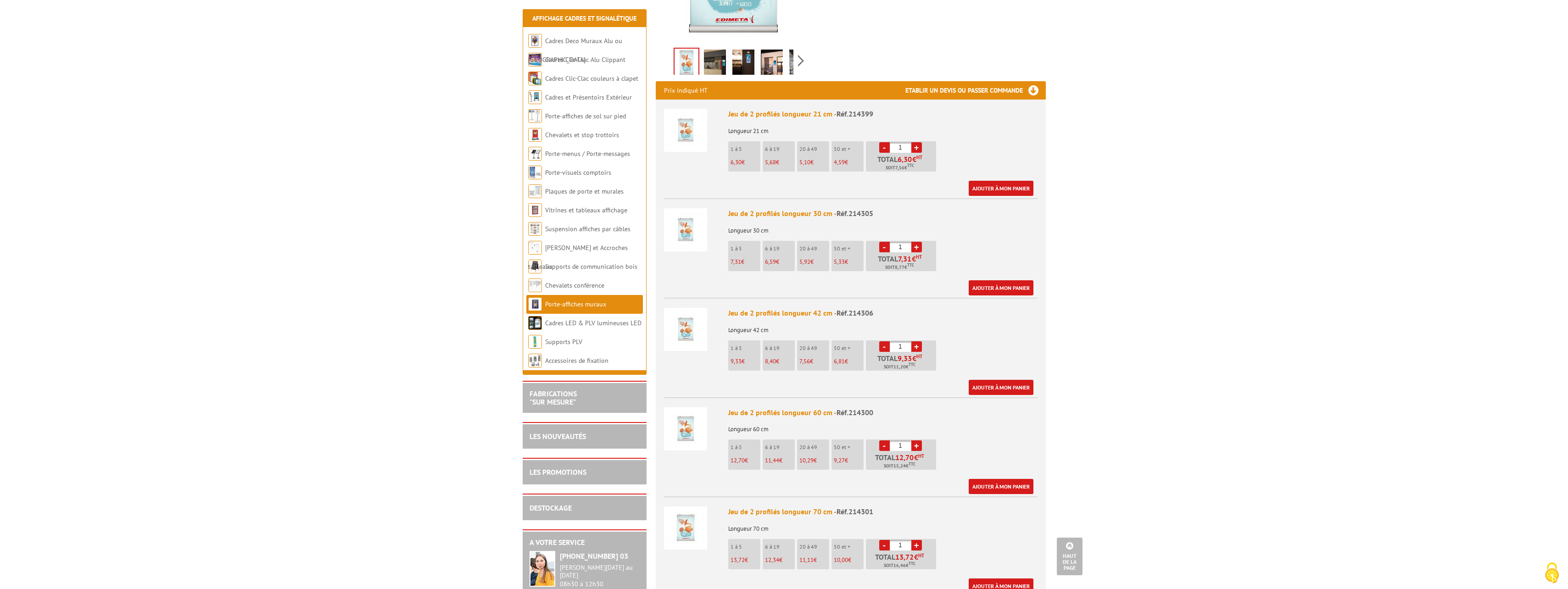
scroll to position [46, 0]
